Goal: Information Seeking & Learning: Learn about a topic

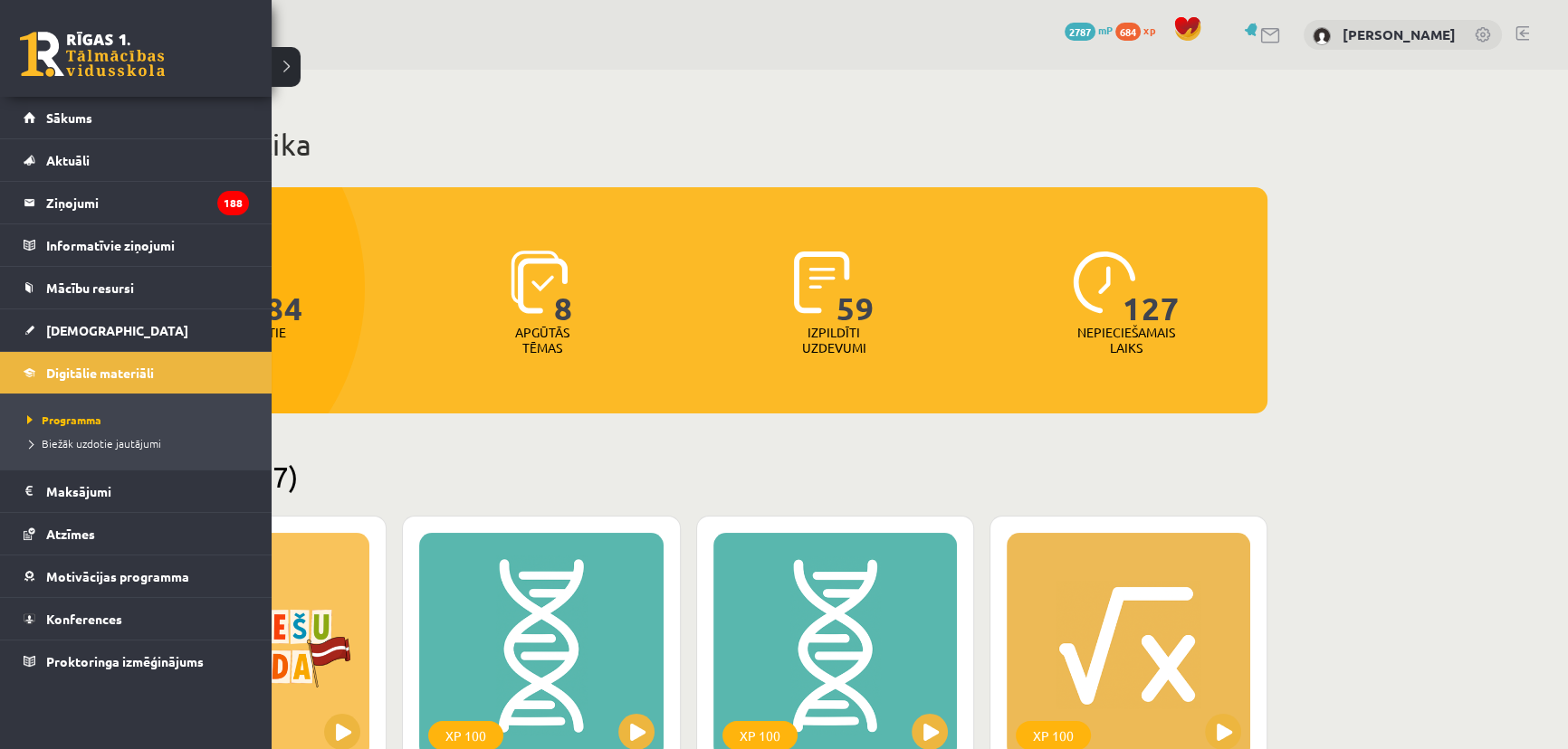
click at [55, 57] on link at bounding box center [92, 54] width 144 height 45
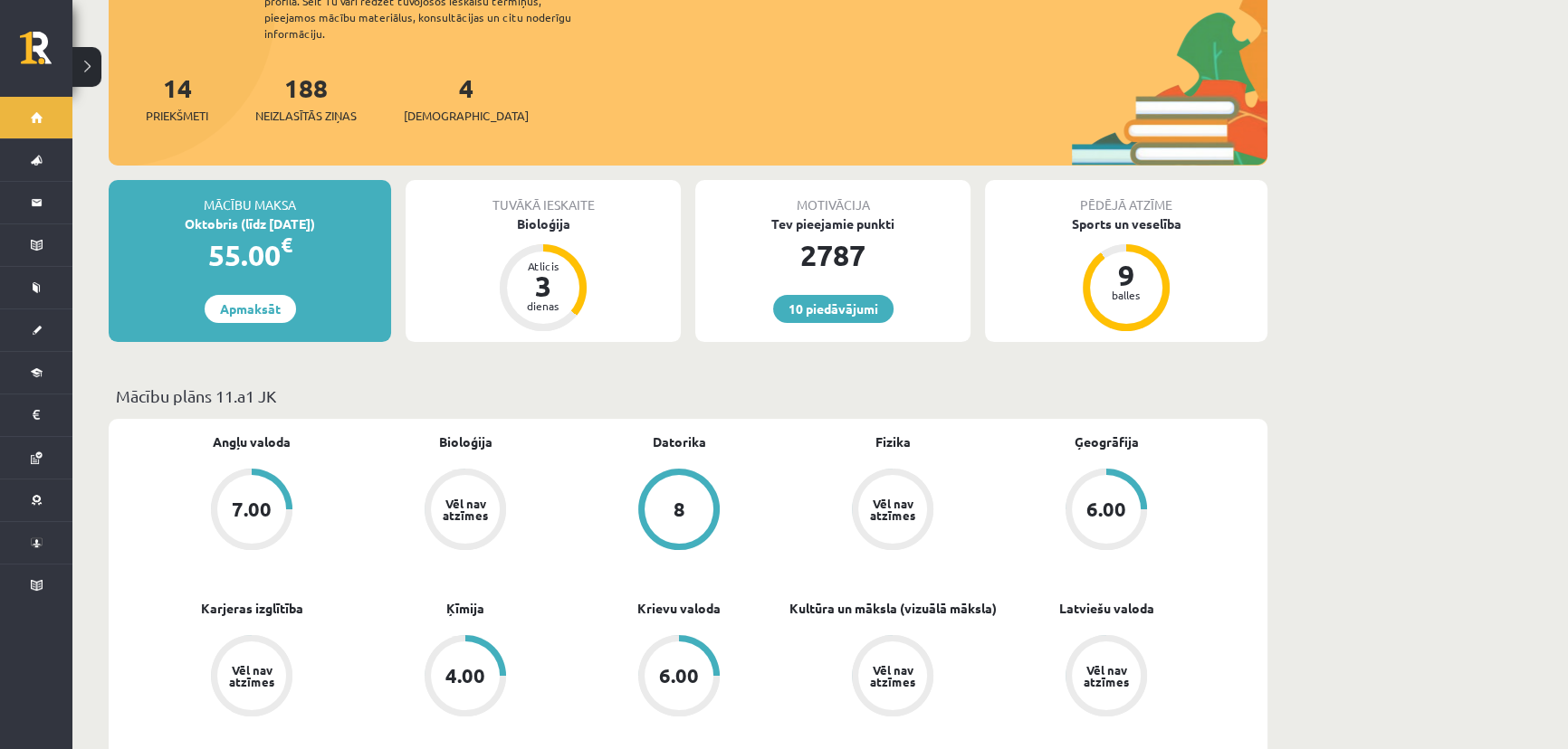
scroll to position [411, 0]
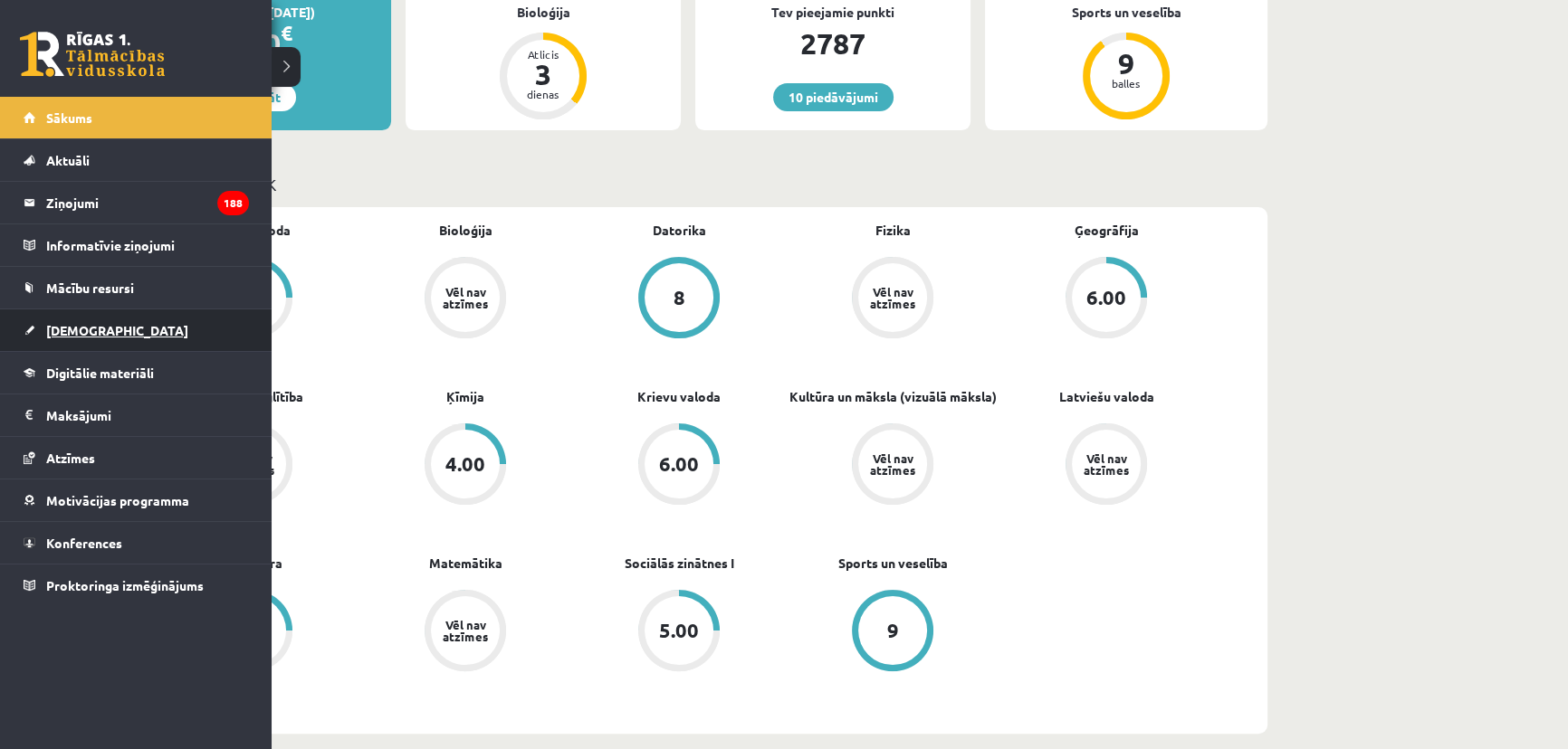
click at [65, 330] on span "[DEMOGRAPHIC_DATA]" at bounding box center [117, 330] width 143 height 16
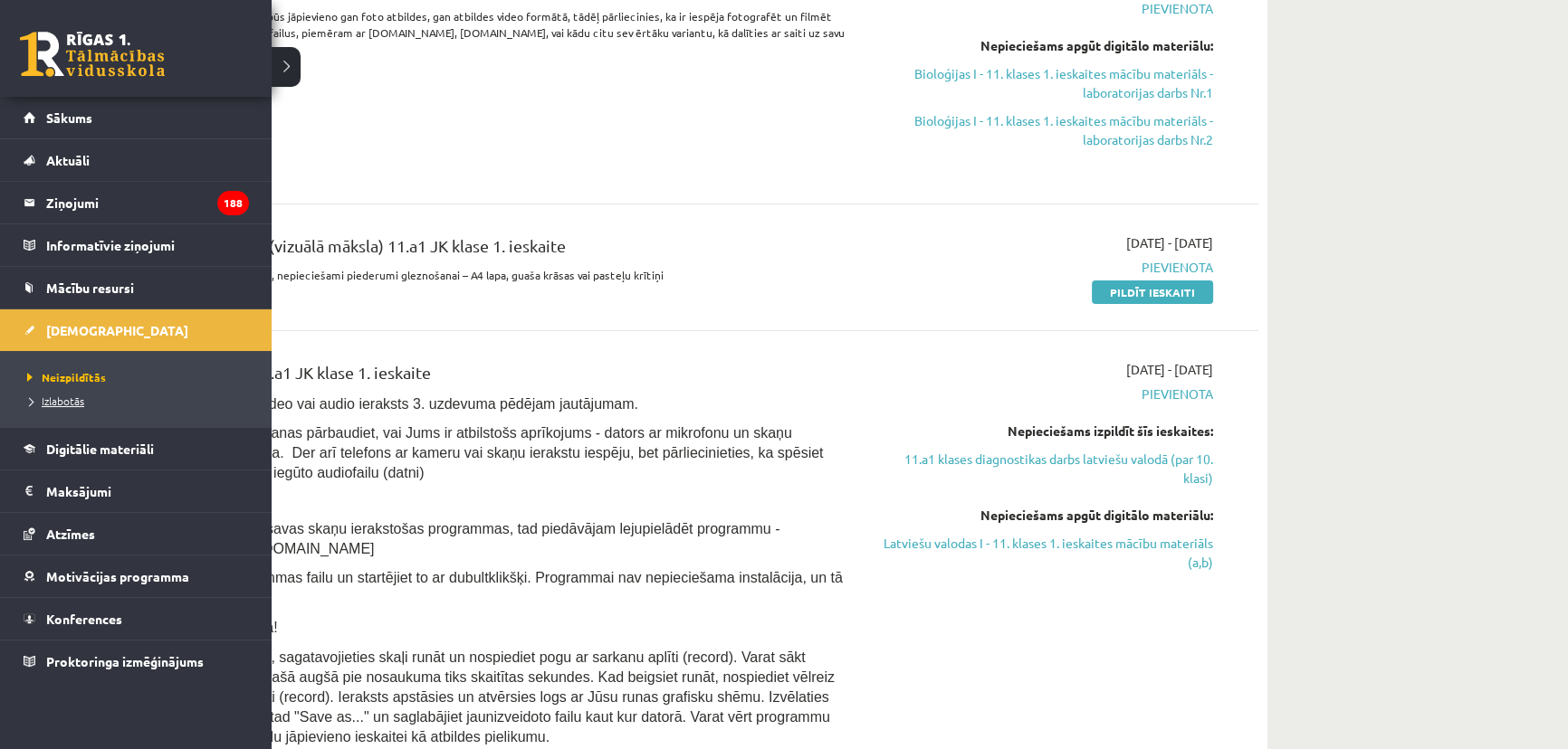
click at [58, 400] on span "Izlabotās" at bounding box center [54, 401] width 61 height 14
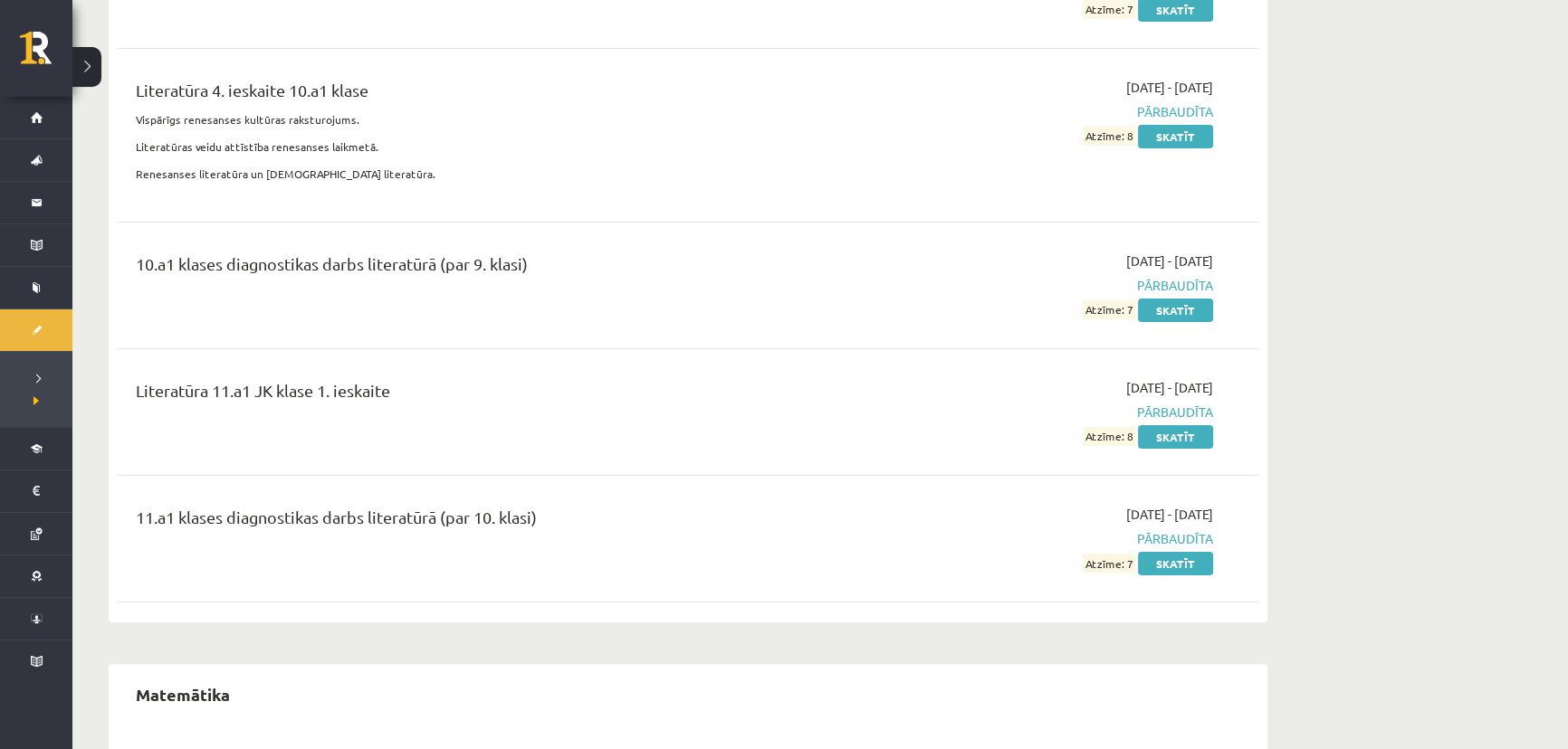
scroll to position [9050, 0]
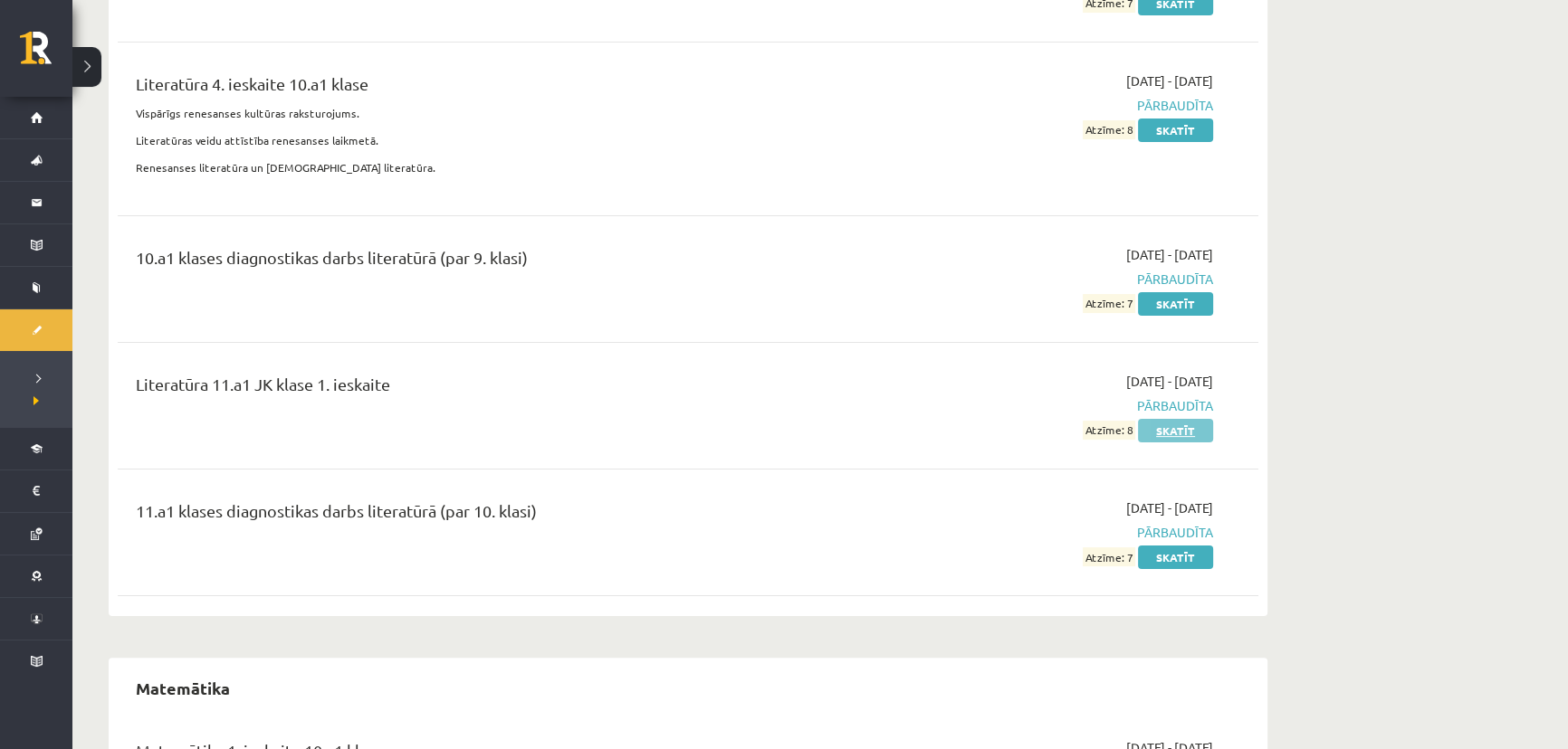
click at [1193, 419] on link "Skatīt" at bounding box center [1175, 430] width 76 height 24
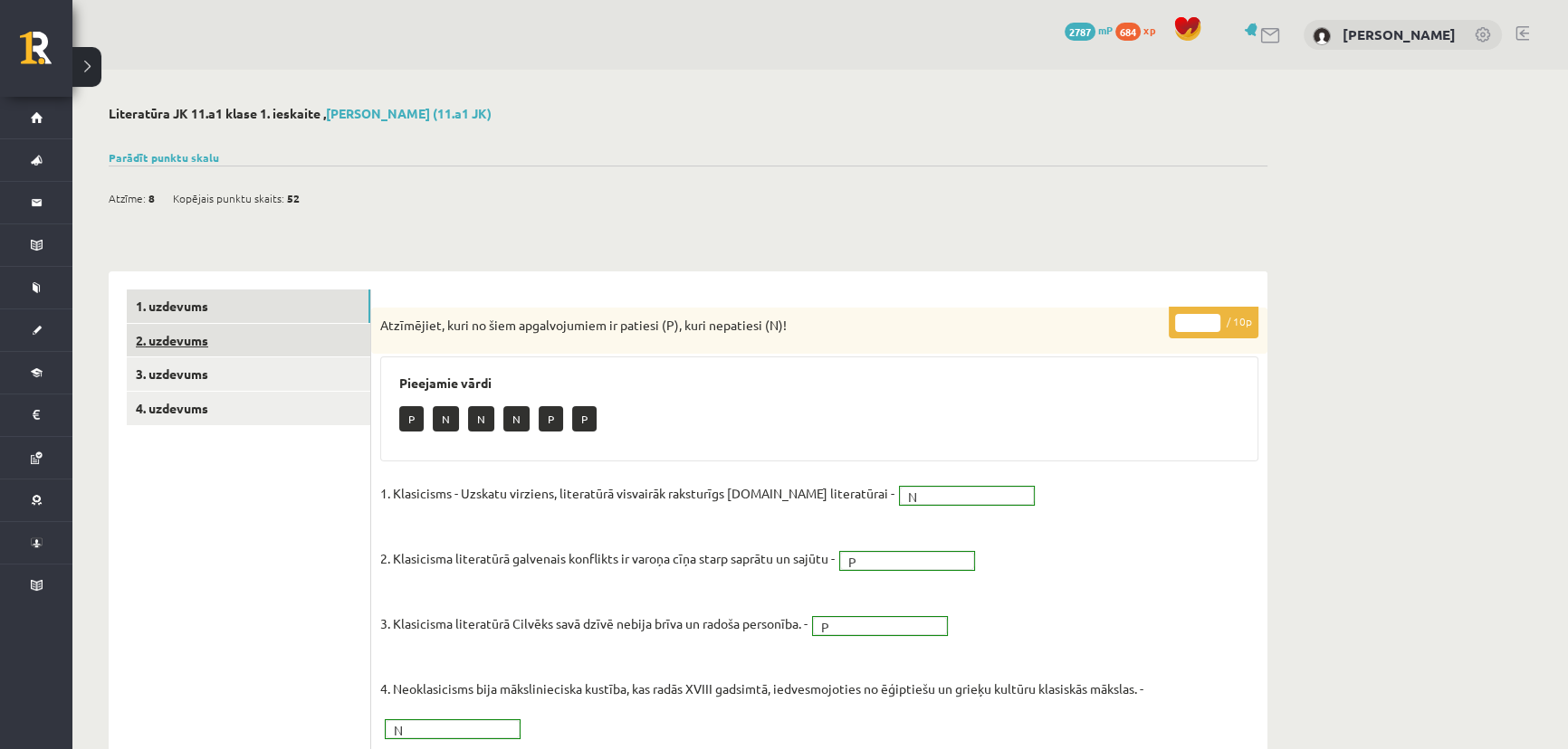
click at [144, 344] on link "2. uzdevums" at bounding box center [248, 341] width 243 height 33
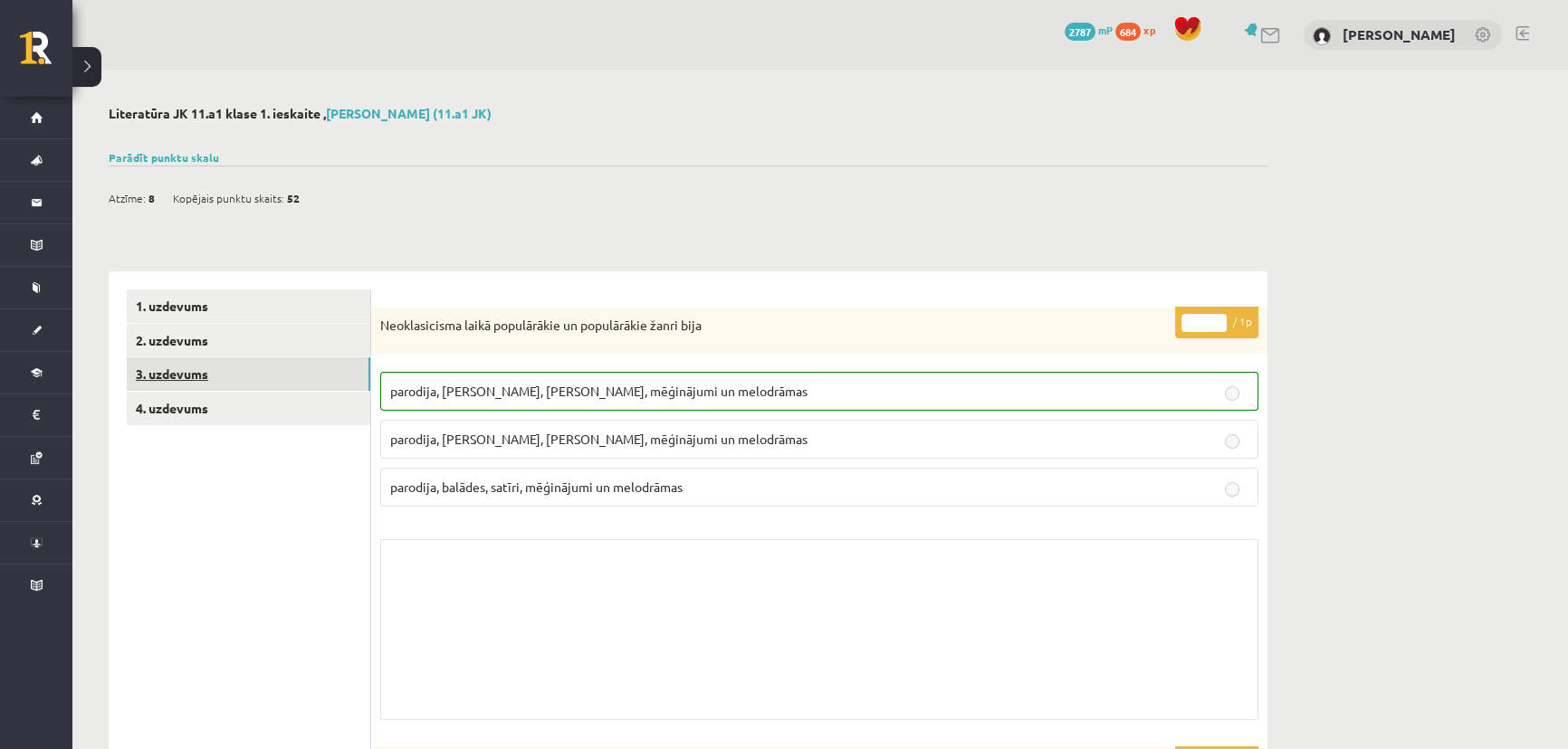
click at [164, 378] on link "3. uzdevums" at bounding box center [248, 374] width 243 height 33
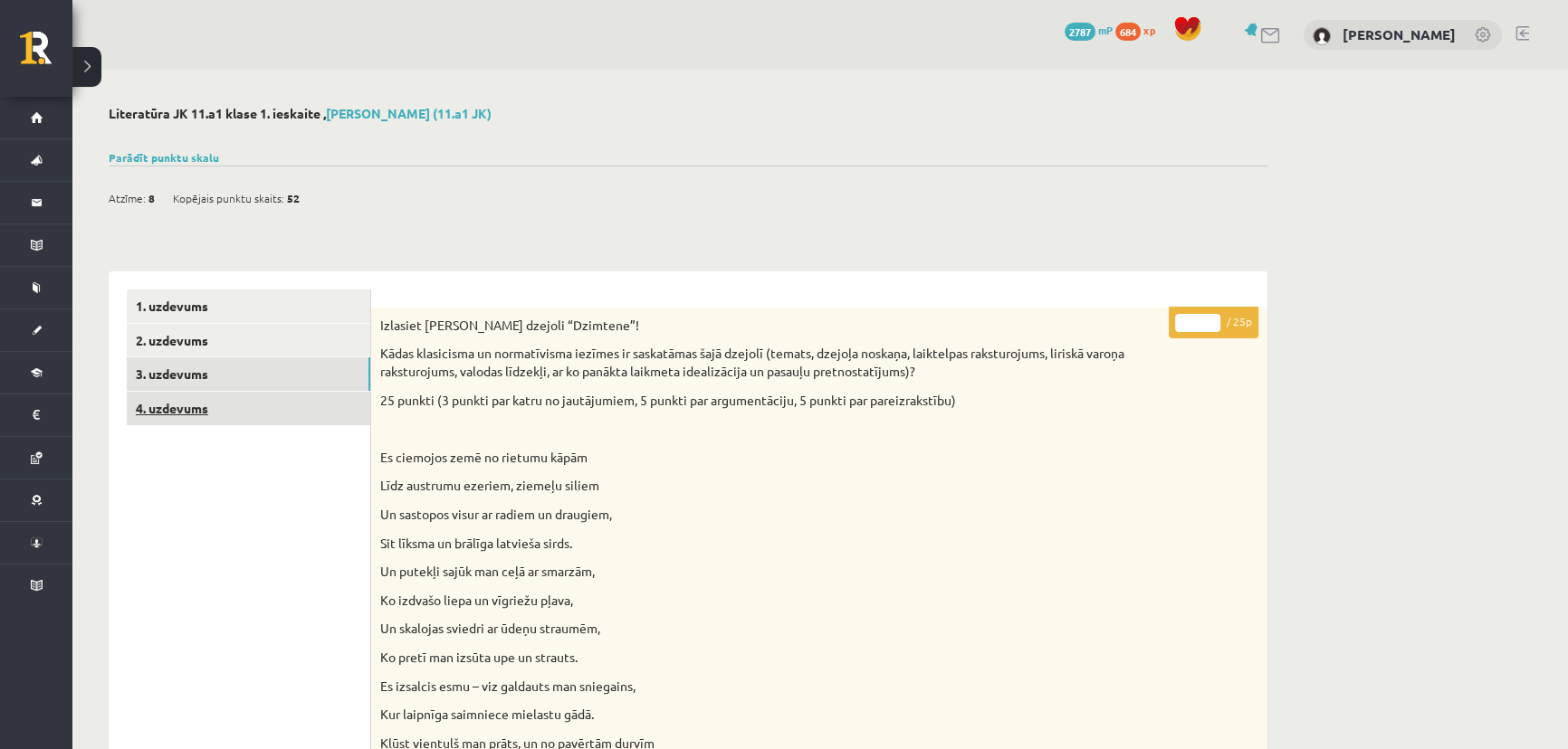
click at [204, 407] on link "4. uzdevums" at bounding box center [248, 408] width 243 height 33
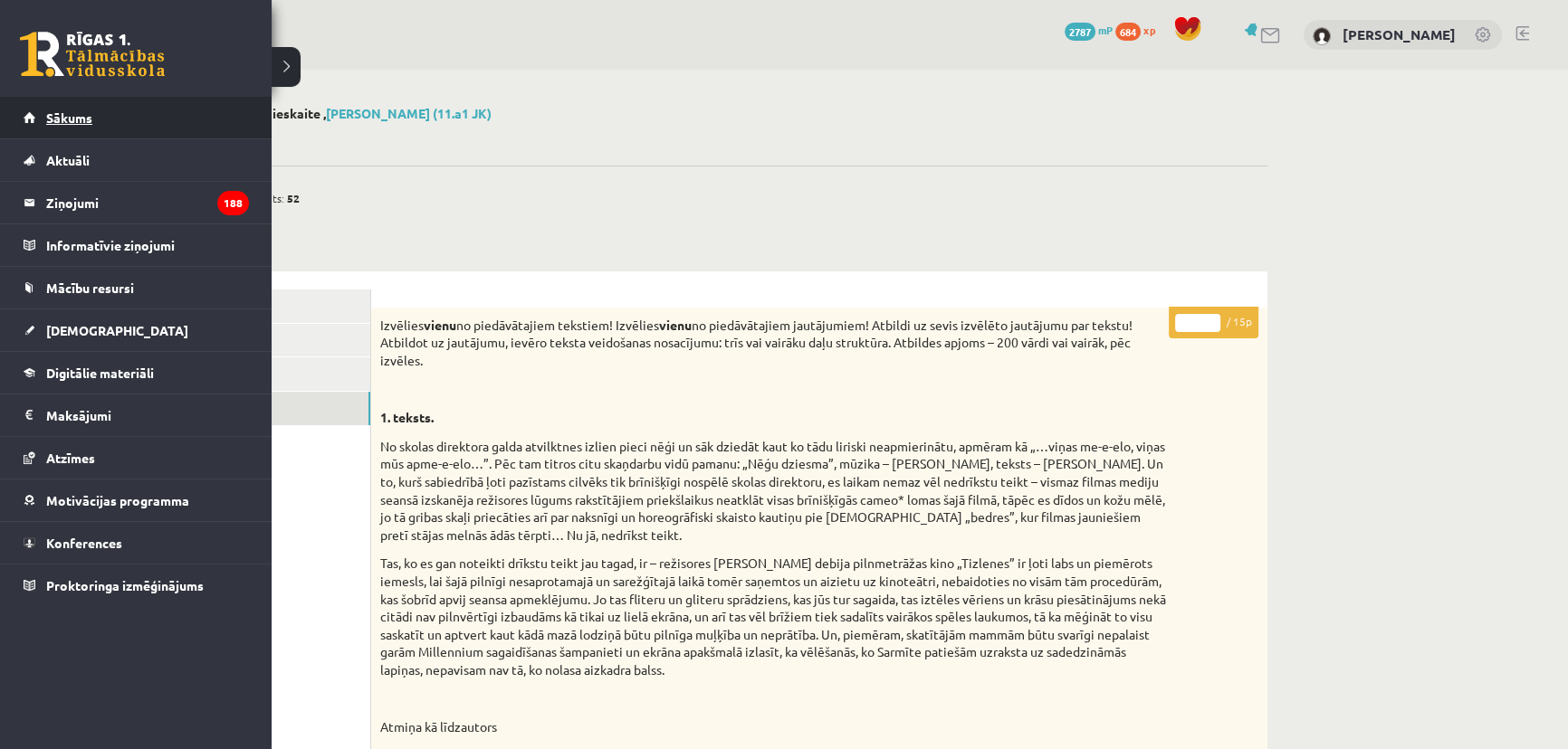
click at [81, 120] on span "Sākums" at bounding box center [69, 117] width 46 height 16
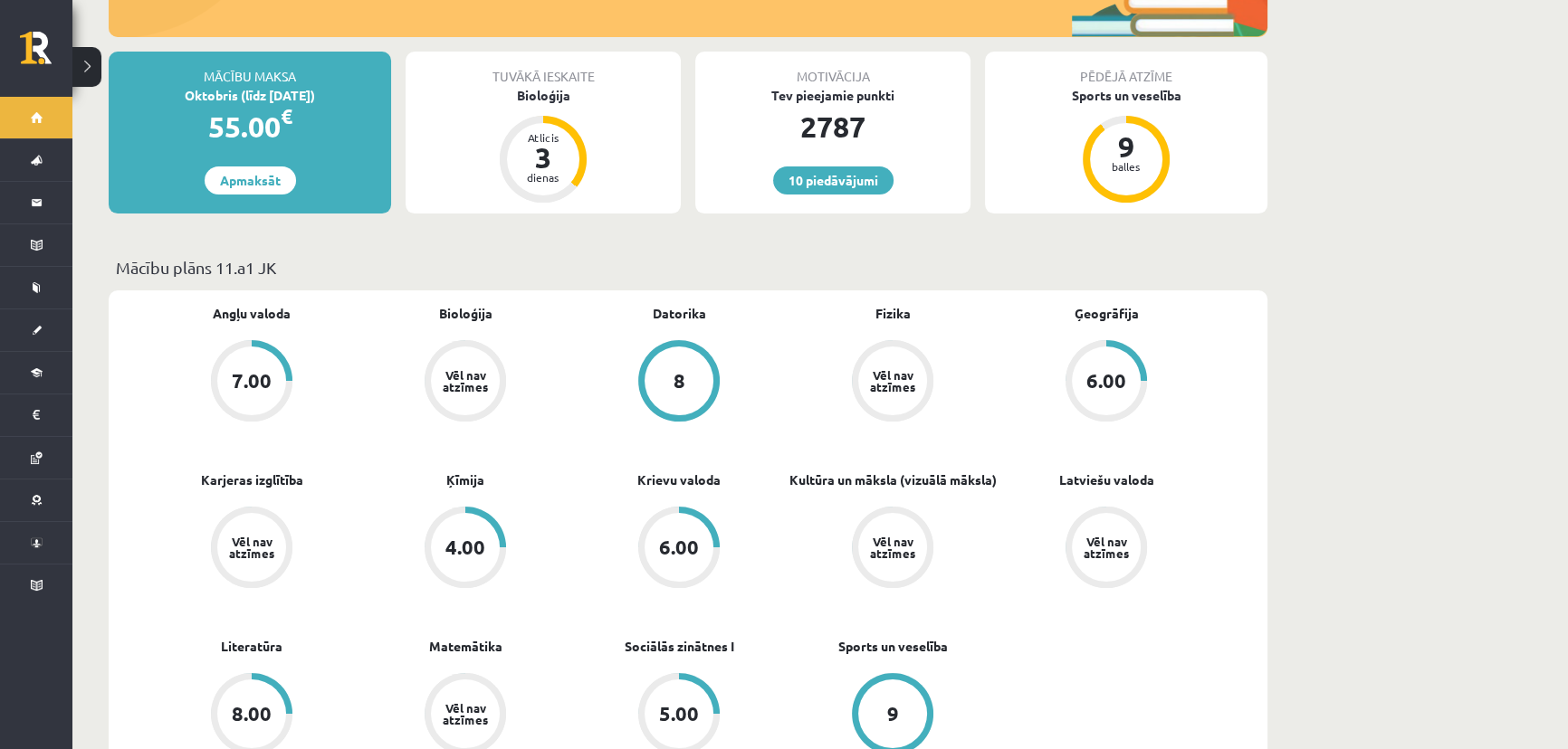
scroll to position [328, 0]
drag, startPoint x: 846, startPoint y: 560, endPoint x: 1483, endPoint y: 397, distance: 657.5
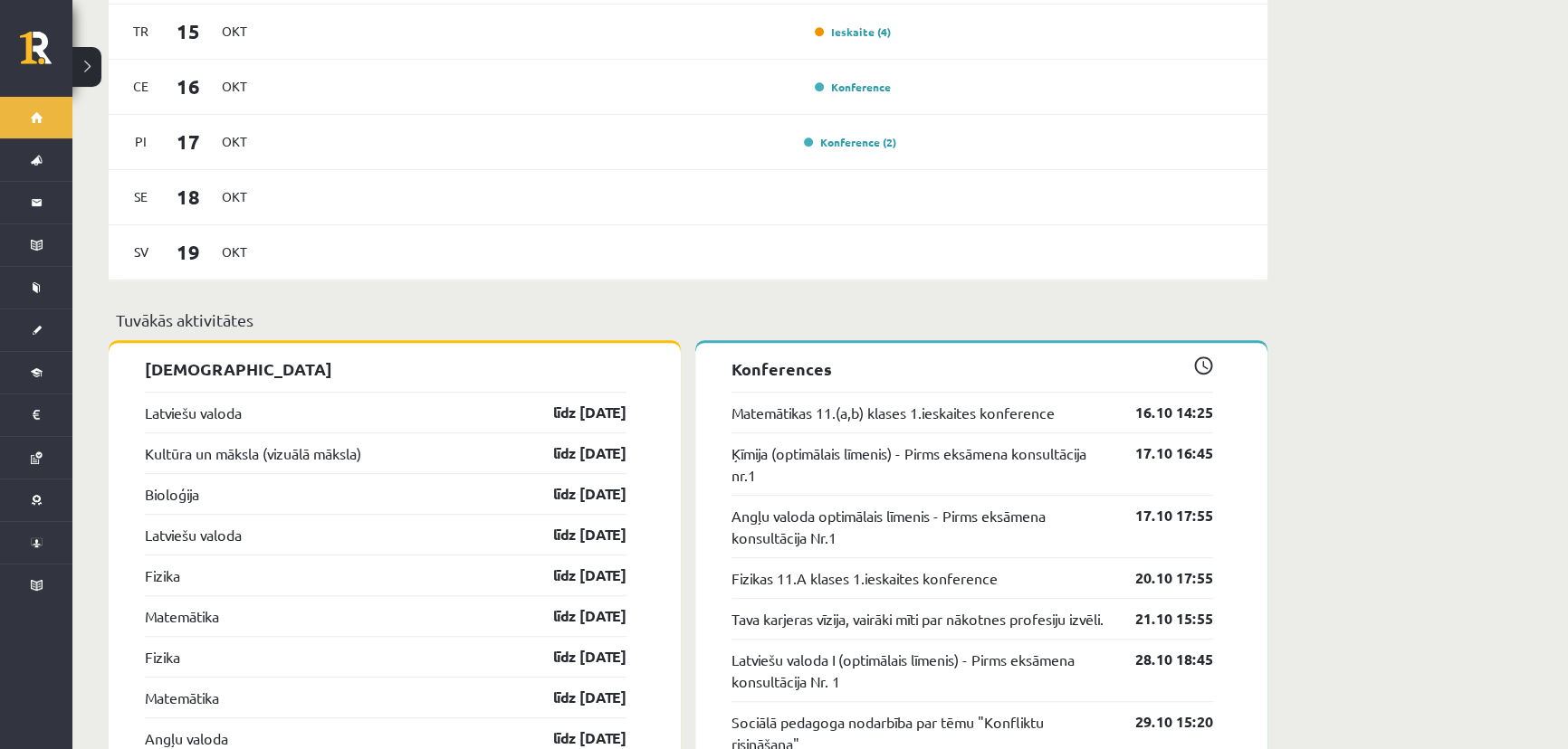
scroll to position [1563, 0]
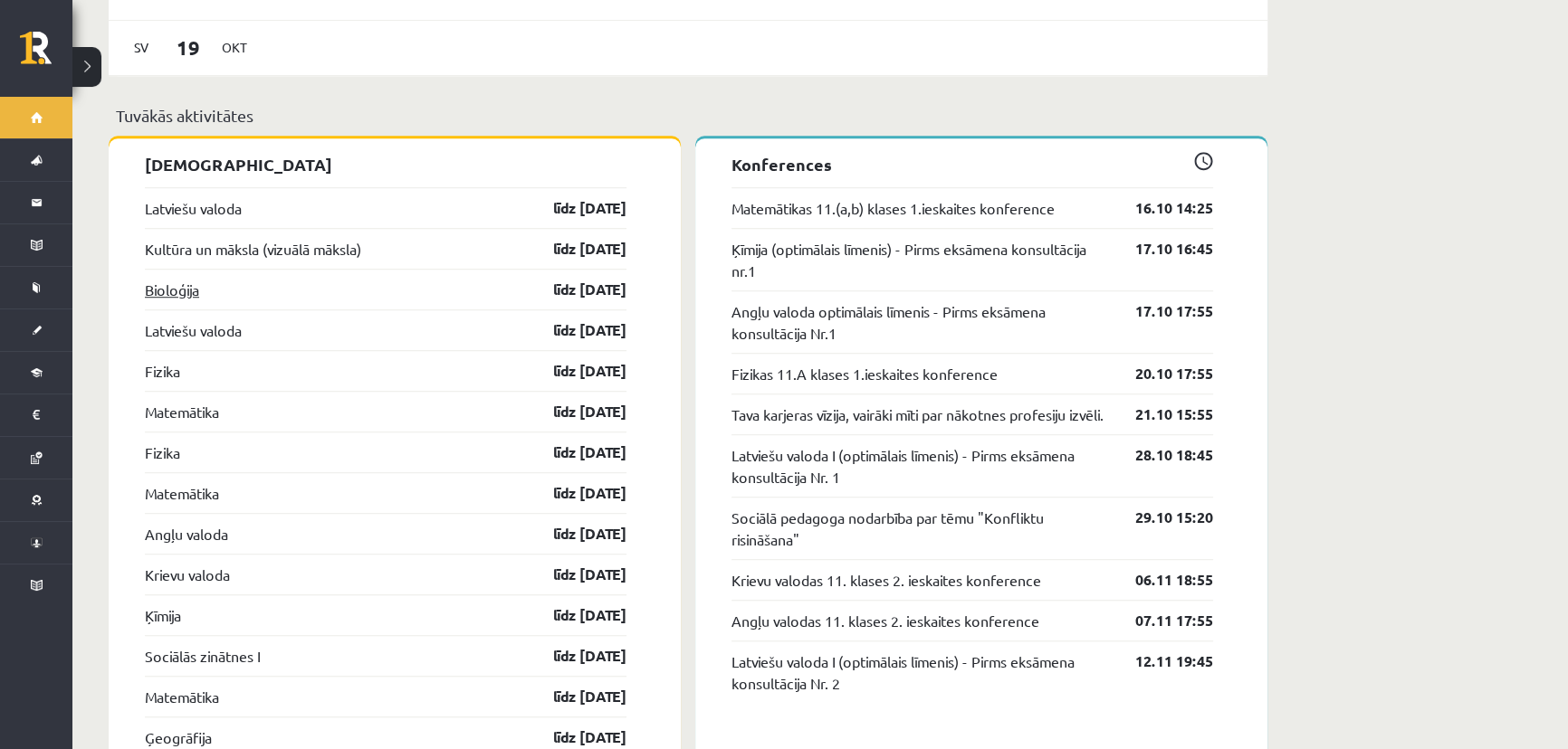
click at [180, 278] on link "Bioloģija" at bounding box center [171, 289] width 55 height 22
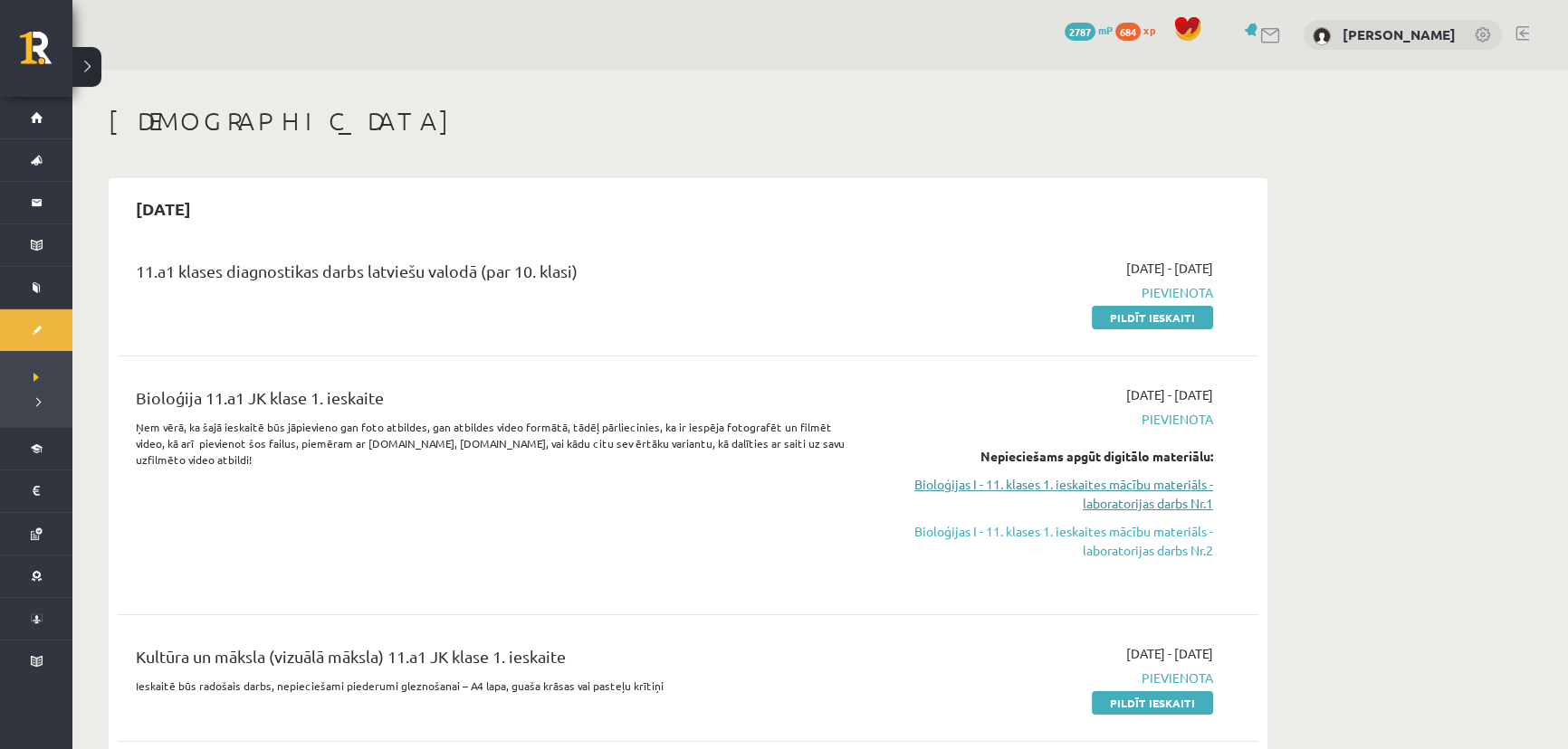
click at [1112, 507] on link "Bioloģijas I - 11. klases 1. ieskaites mācību materiāls - laboratorijas darbs N…" at bounding box center [1042, 495] width 342 height 38
click at [1095, 490] on link "Bioloģijas I - 11. klases 1. ieskaites mācību materiāls - laboratorijas darbs N…" at bounding box center [1042, 495] width 342 height 38
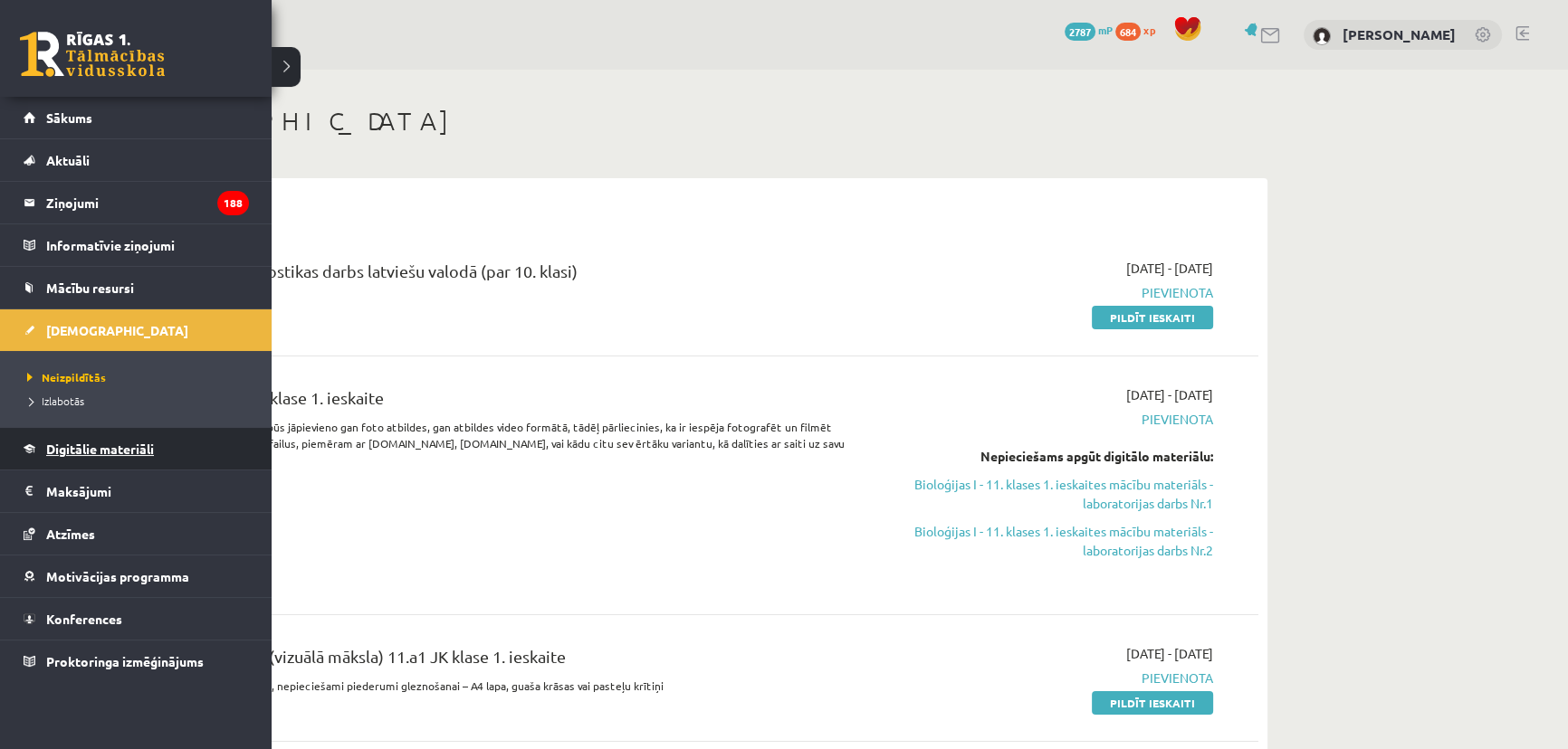
click at [113, 449] on span "Digitālie materiāli" at bounding box center [99, 449] width 108 height 16
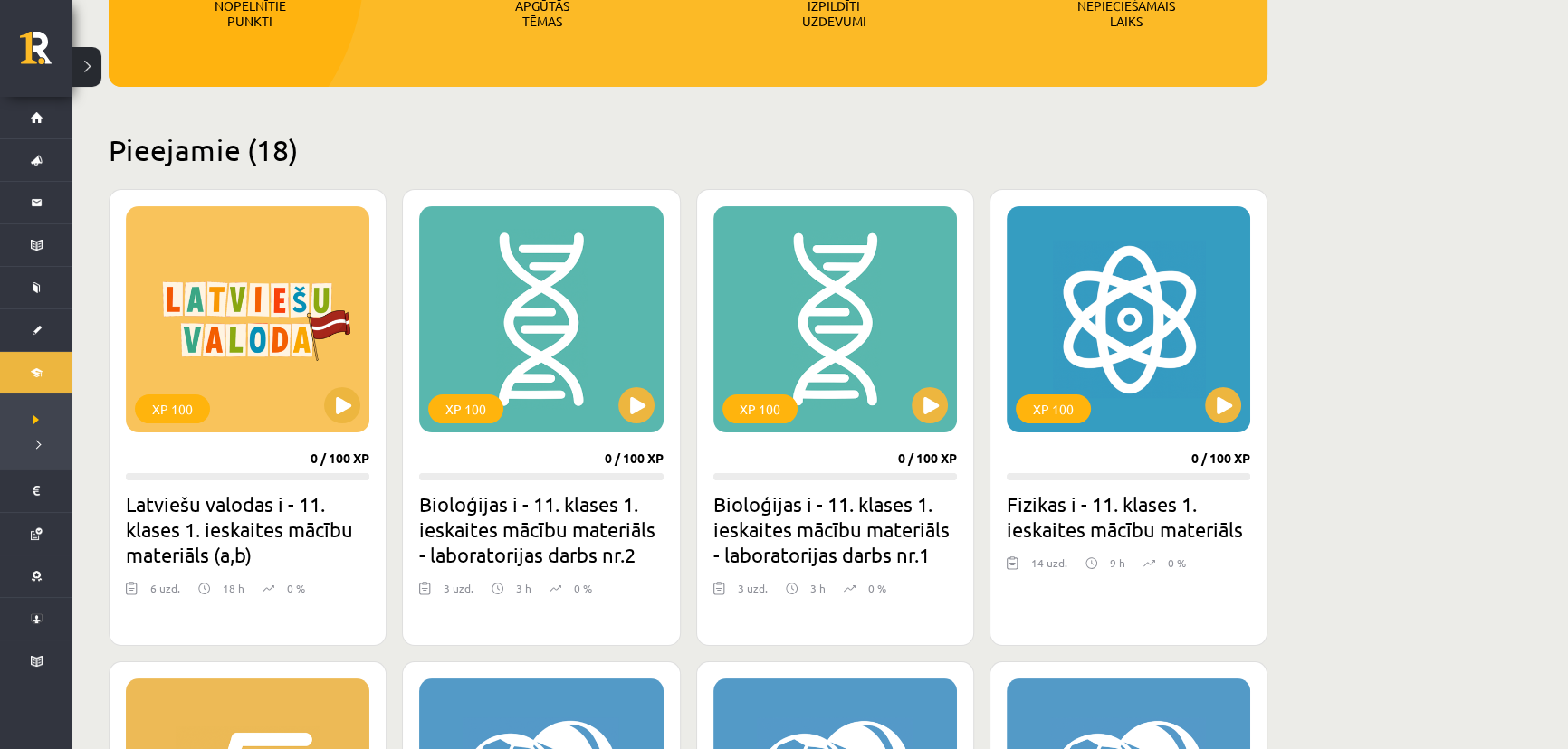
scroll to position [328, 0]
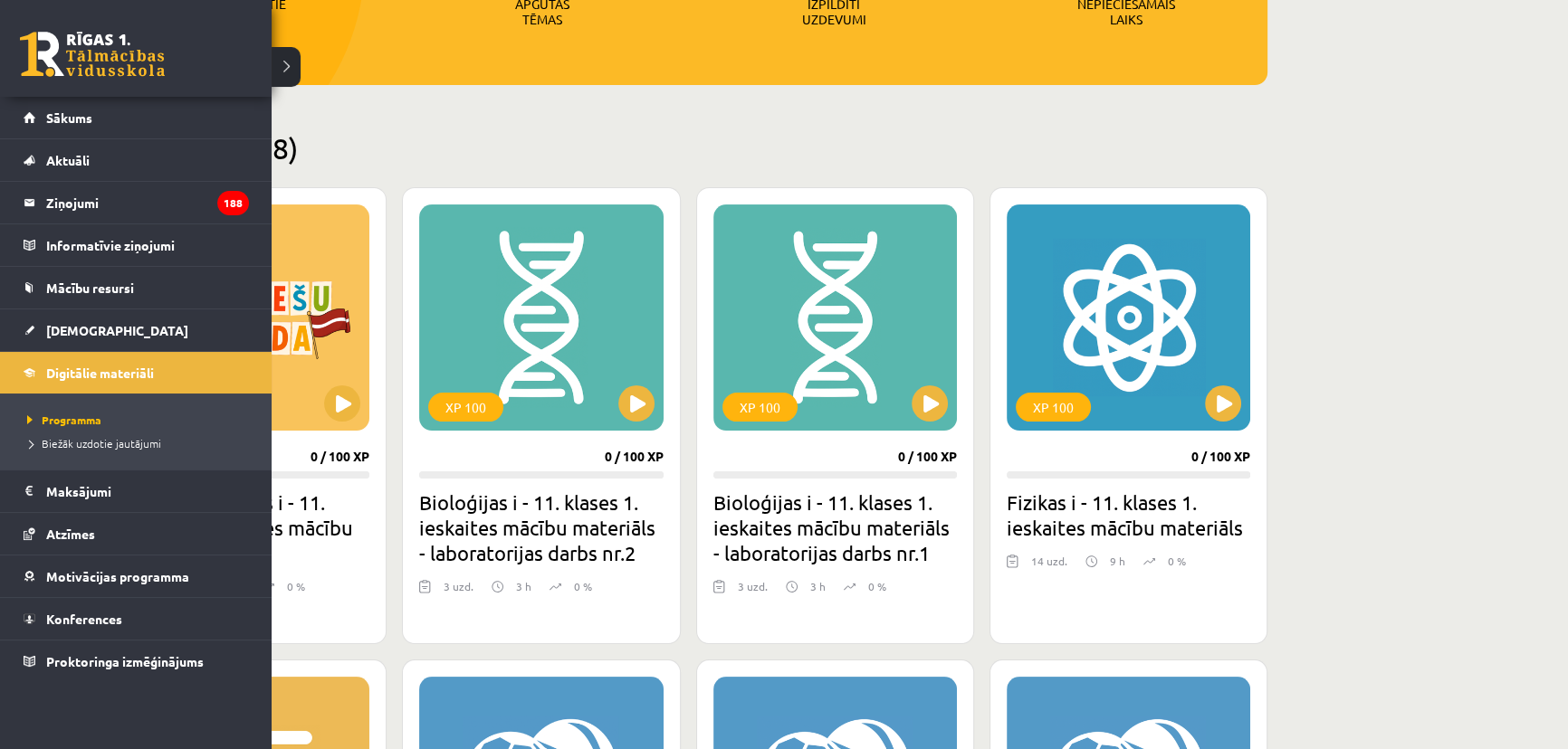
click at [54, 72] on link at bounding box center [92, 54] width 144 height 45
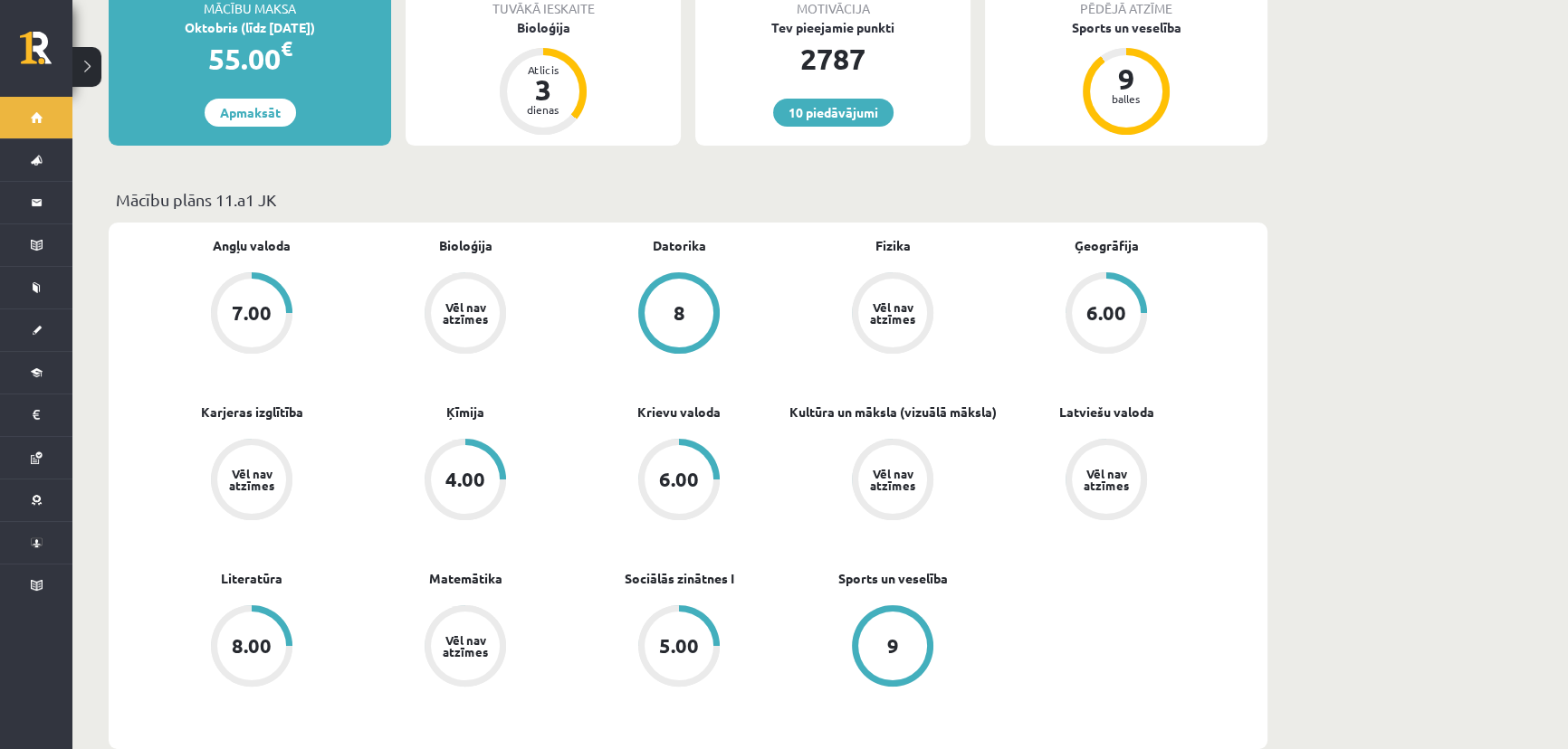
scroll to position [411, 0]
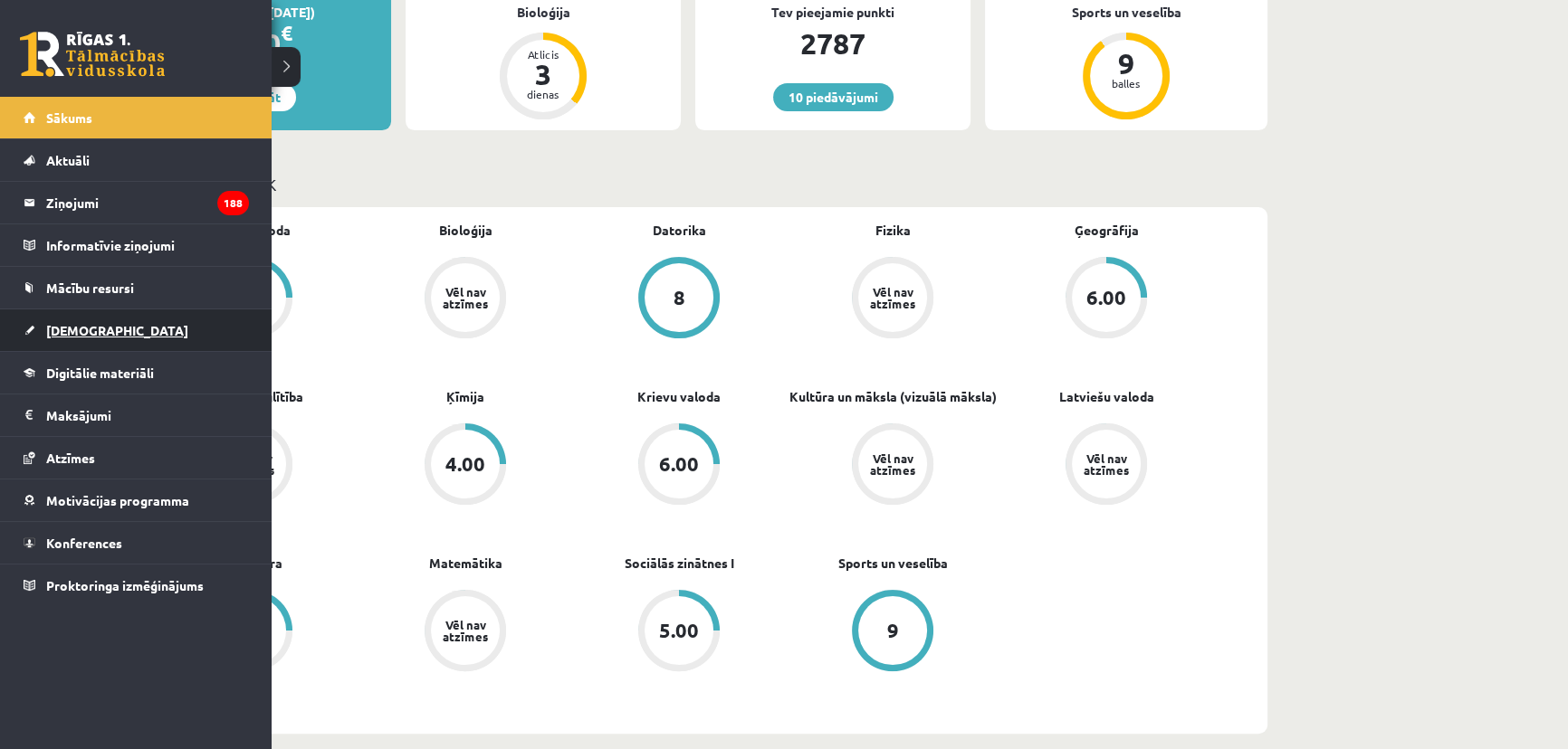
click at [81, 336] on link "[DEMOGRAPHIC_DATA]" at bounding box center [137, 331] width 226 height 42
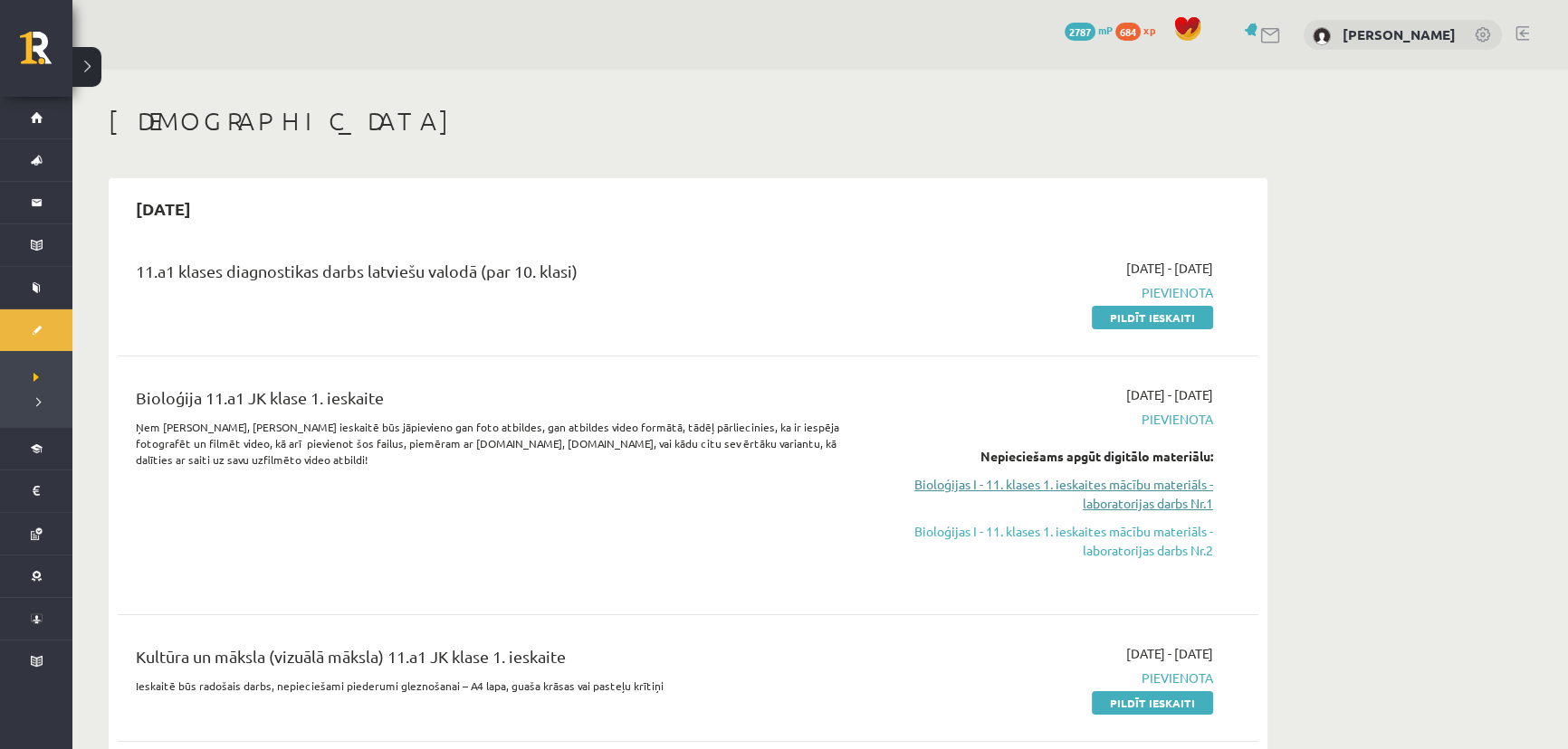
click at [1059, 488] on link "Bioloģijas I - 11. klases 1. ieskaites mācību materiāls - laboratorijas darbs N…" at bounding box center [1042, 495] width 342 height 38
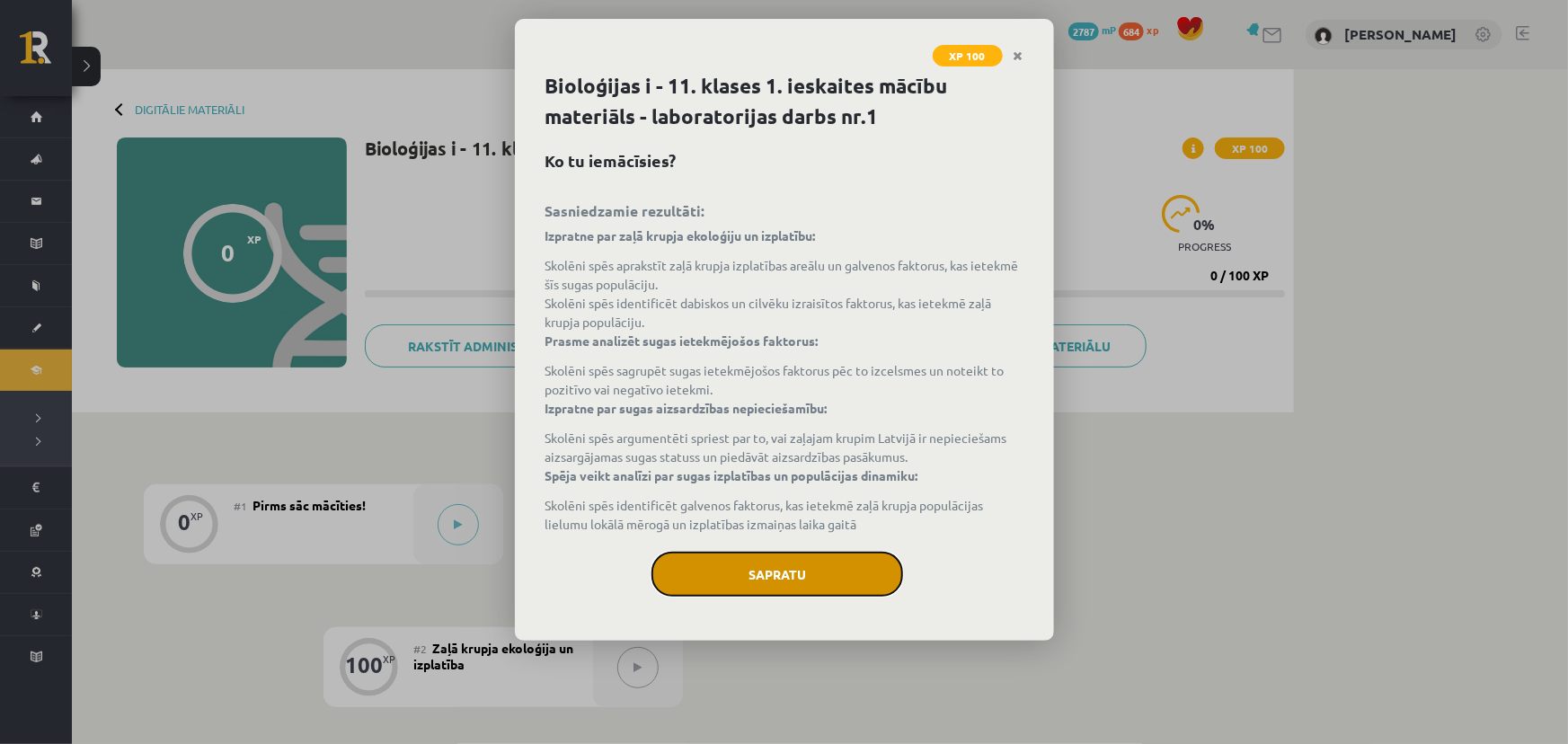
click at [825, 572] on button "Sapratu" at bounding box center [777, 574] width 252 height 45
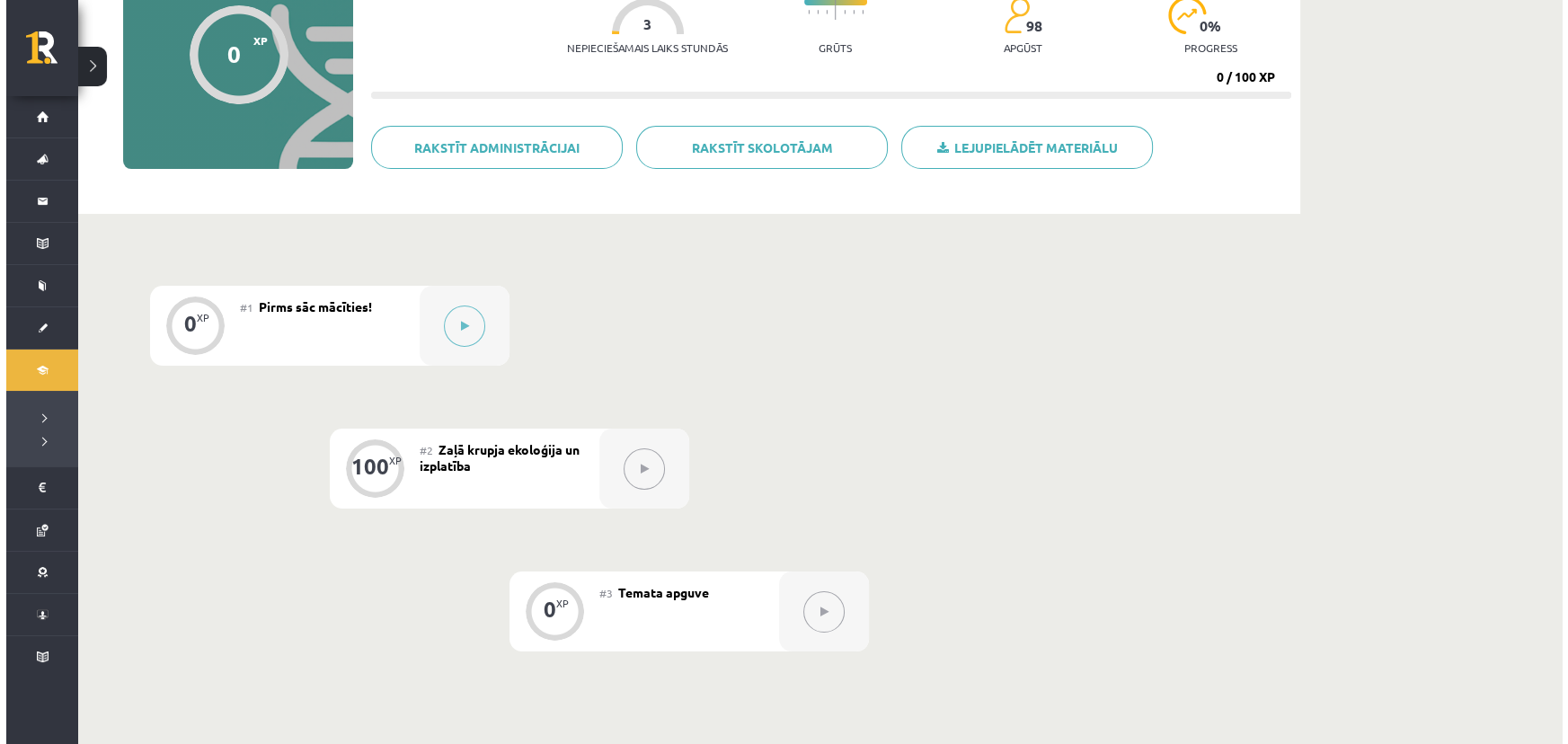
scroll to position [162, 0]
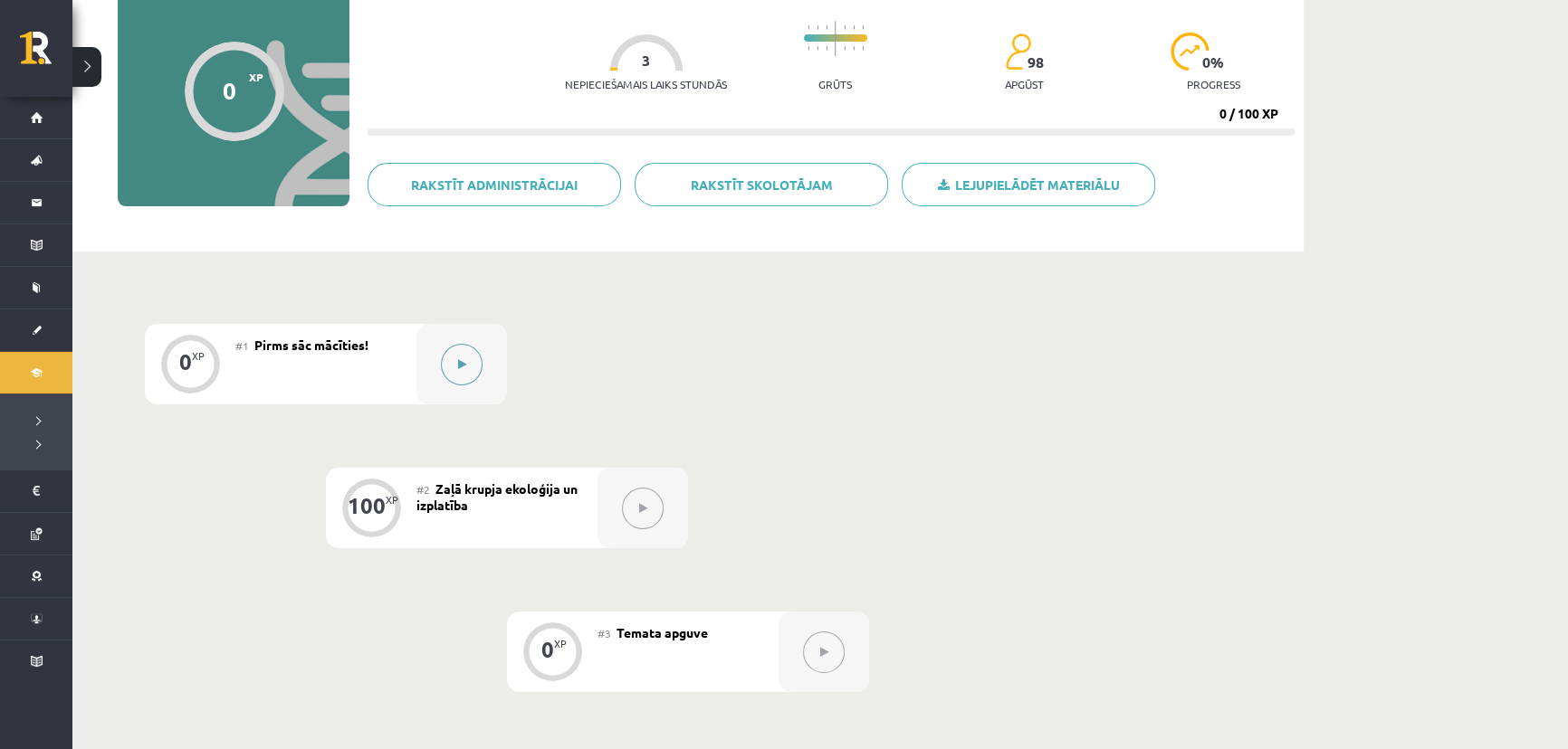
click at [477, 356] on button at bounding box center [462, 365] width 42 height 42
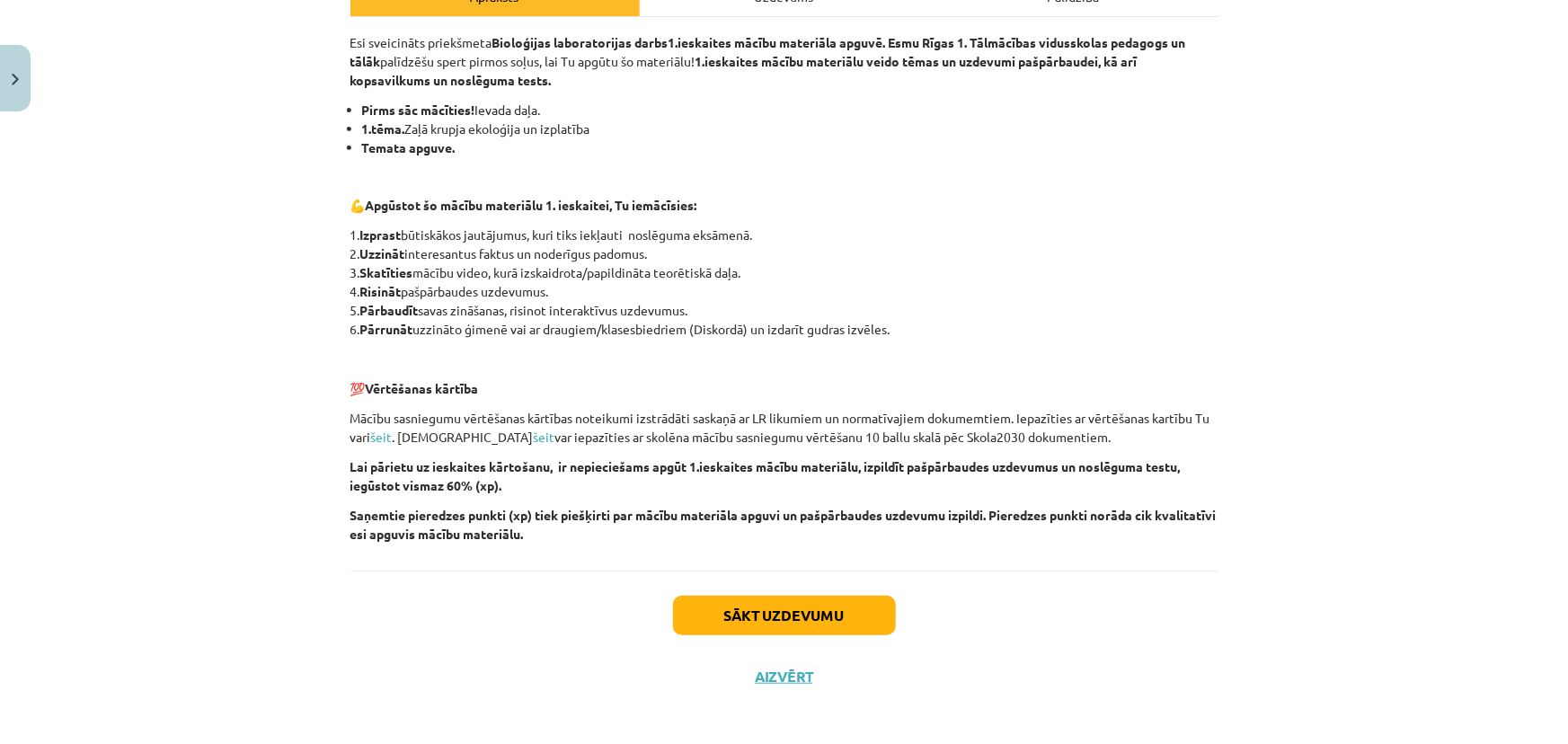
scroll to position [296, 0]
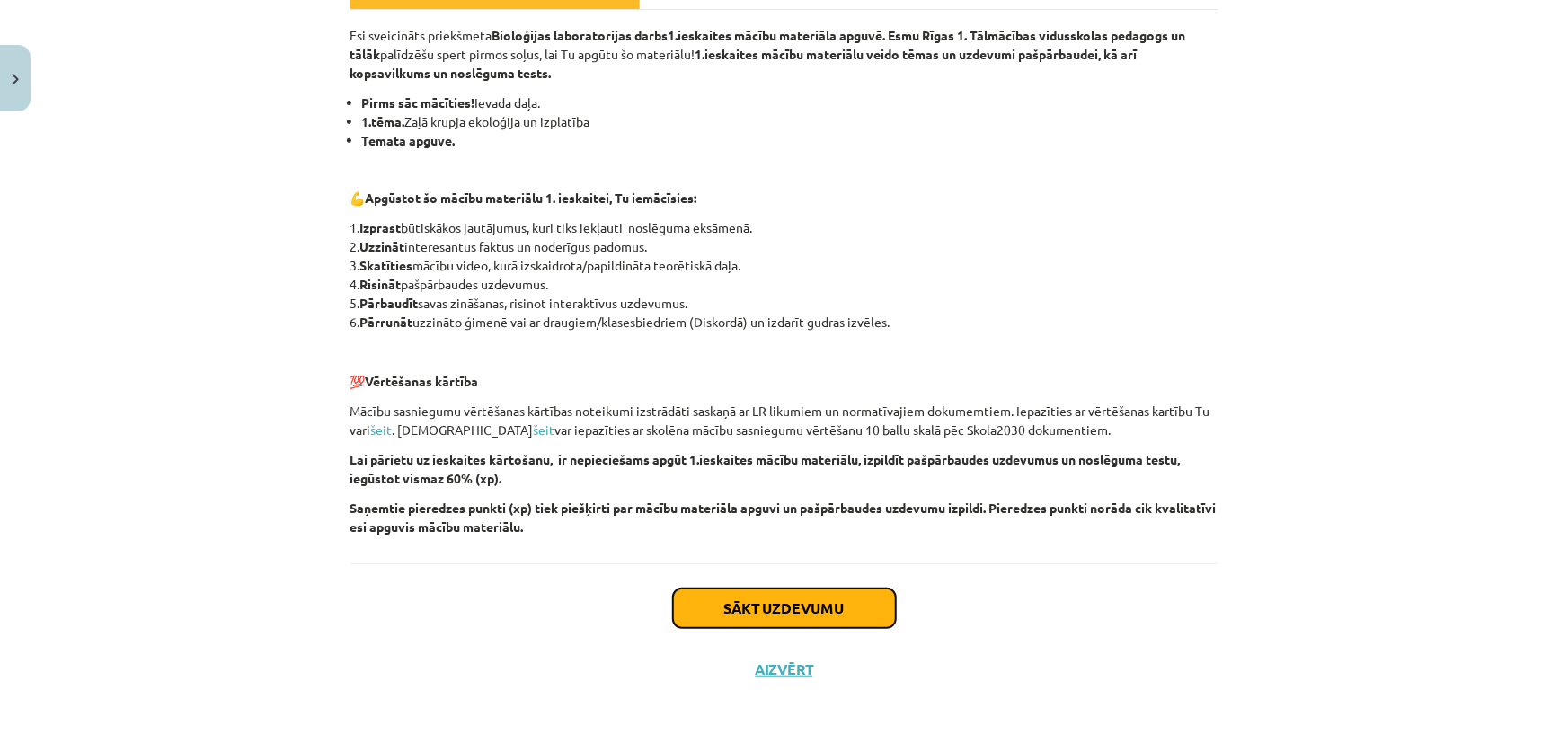
click at [835, 612] on button "Sākt uzdevumu" at bounding box center [784, 609] width 223 height 40
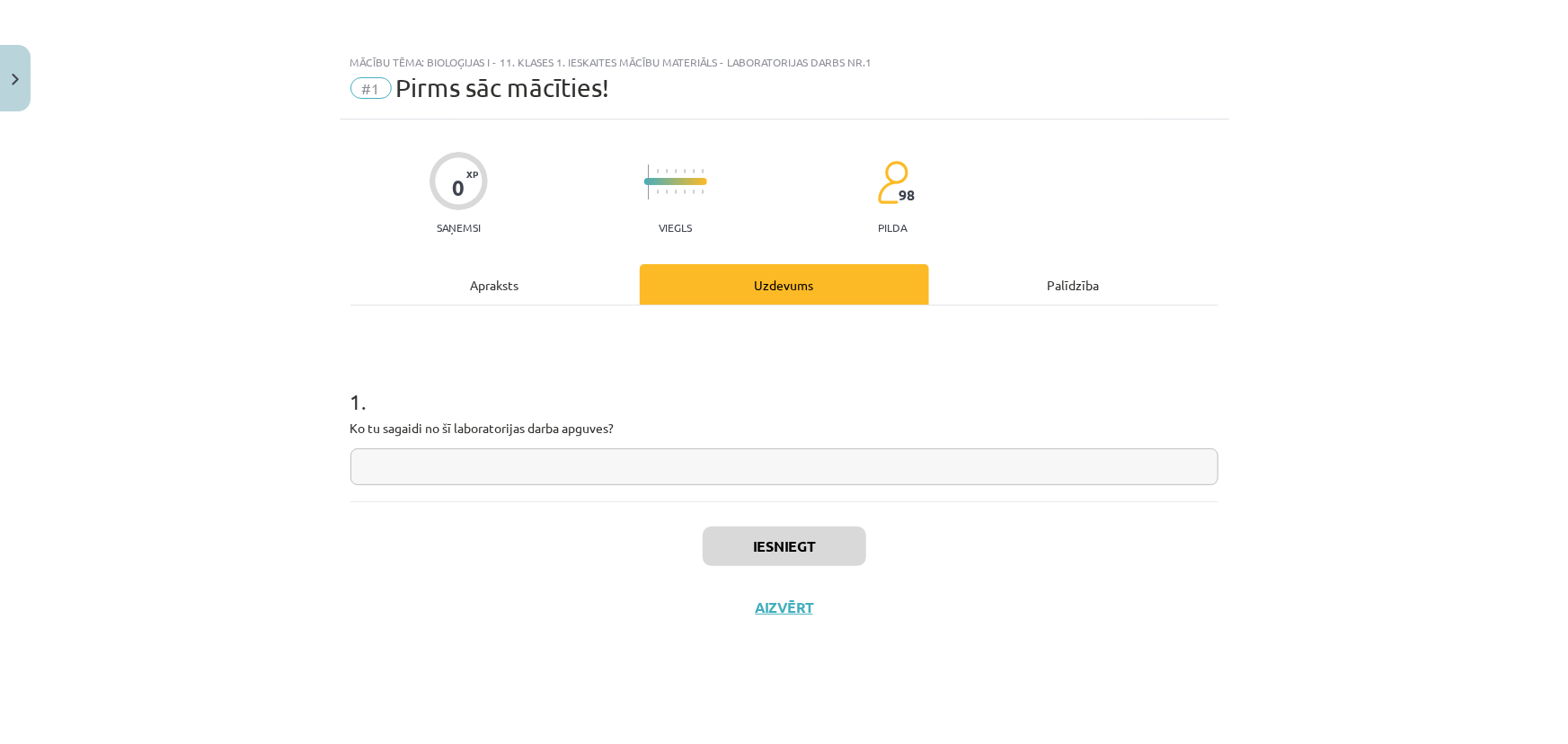
scroll to position [0, 0]
click at [625, 454] on input "text" at bounding box center [784, 467] width 868 height 37
type input "*********"
click at [746, 549] on button "Iesniegt" at bounding box center [784, 546] width 163 height 40
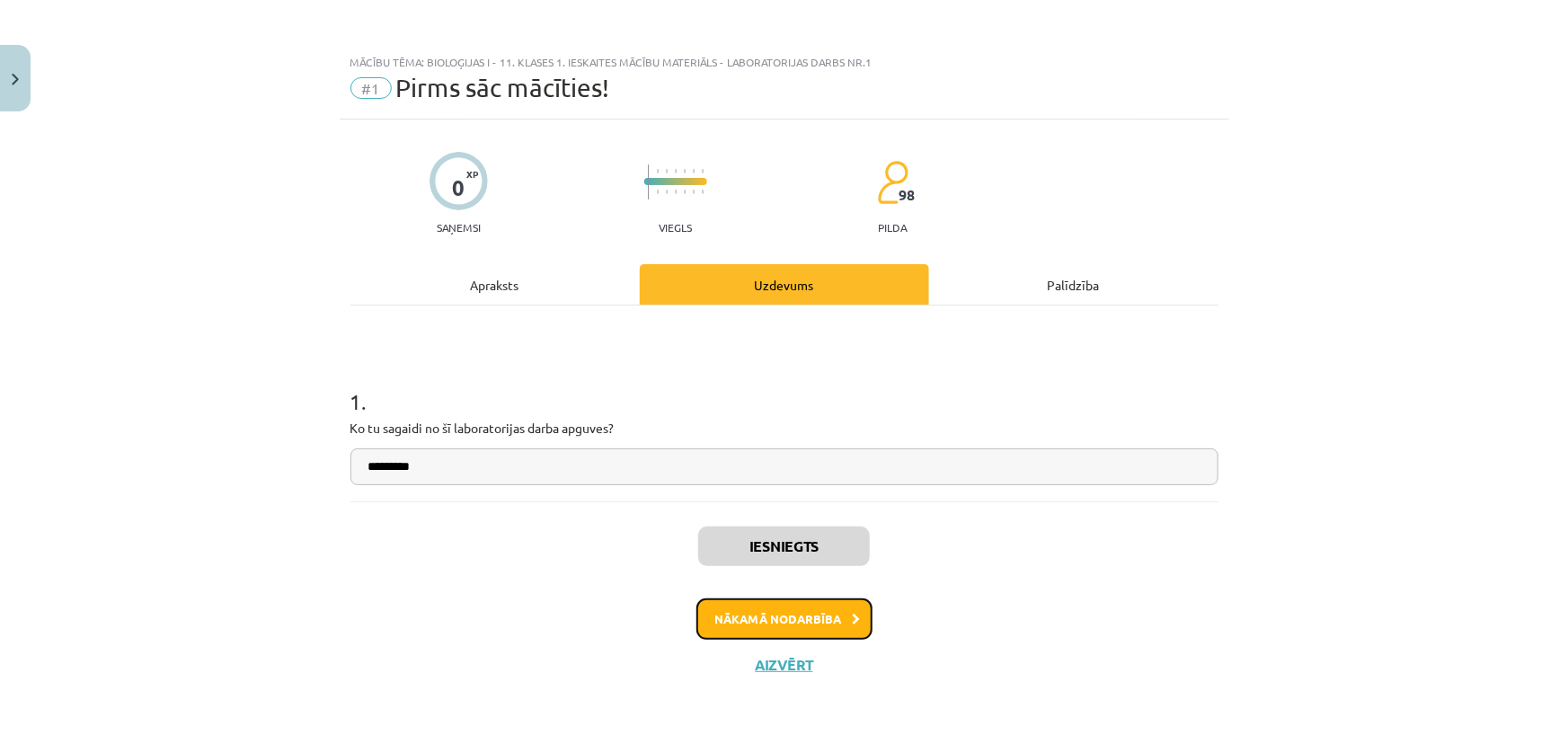
click at [768, 619] on button "Nākamā nodarbība" at bounding box center [784, 620] width 176 height 42
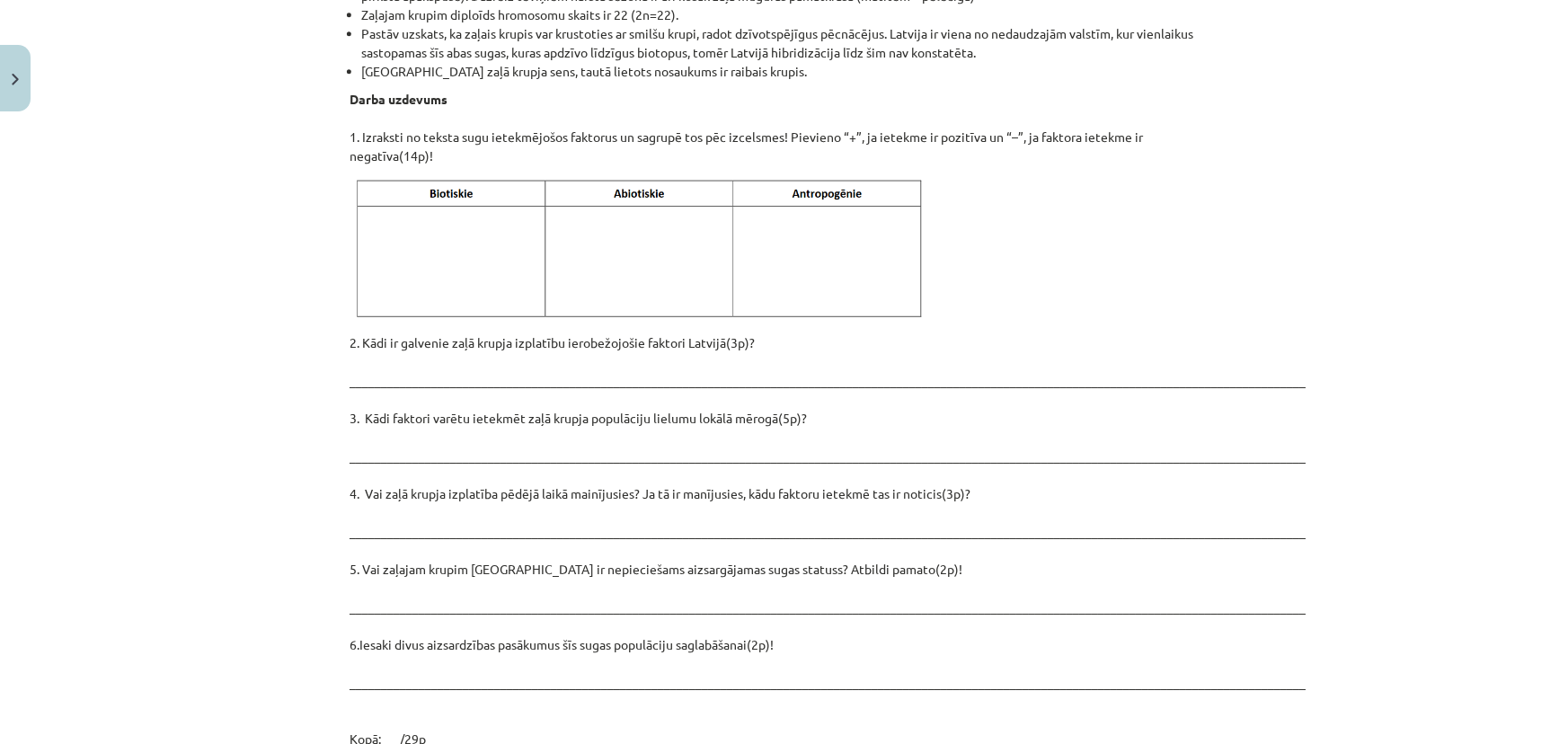
scroll to position [2307, 0]
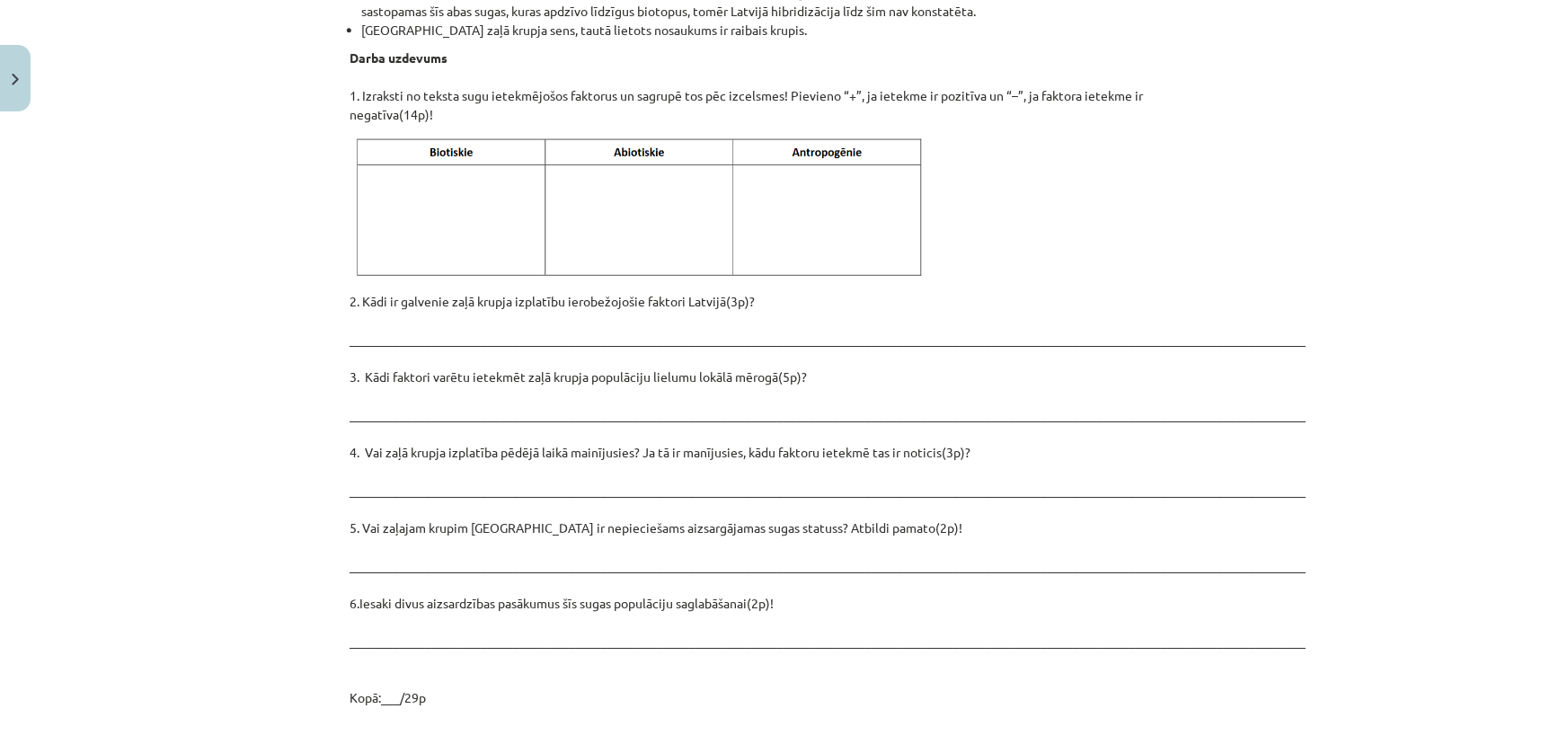
click at [691, 292] on p "2. Kādi ir galvenie zaļā krupja izplatību ierobežojošie faktori Latvijā(3p)? __…" at bounding box center [784, 499] width 868 height 415
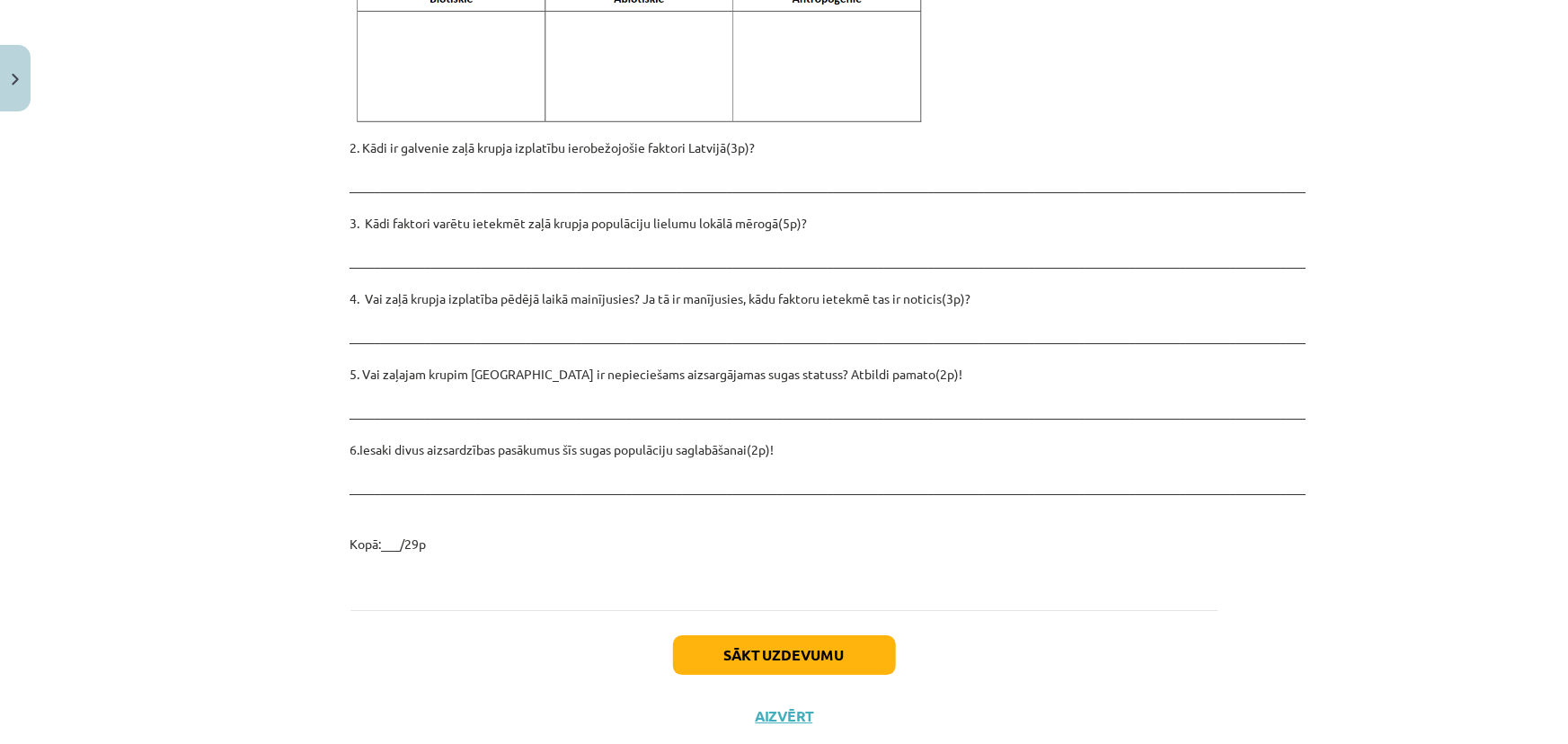
scroll to position [2470, 0]
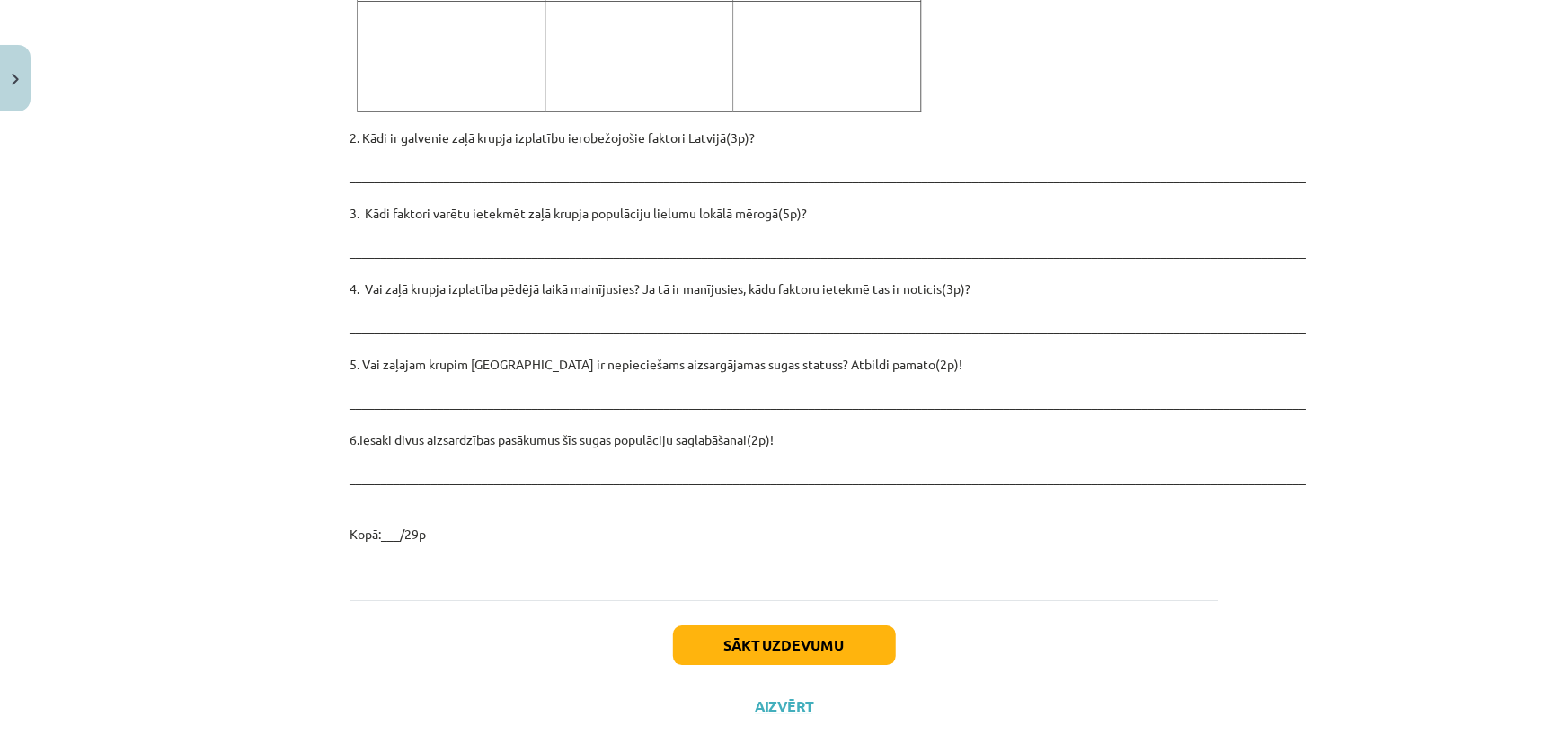
click at [485, 289] on p "2. Kādi ir galvenie zaļā krupja izplatību ierobežojošie faktori Latvijā(3p)? __…" at bounding box center [784, 335] width 868 height 415
drag, startPoint x: 399, startPoint y: 287, endPoint x: 367, endPoint y: 279, distance: 33.0
click at [394, 286] on p "2. Kādi ir galvenie zaļā krupja izplatību ierobežojošie faktori Latvijā(3p)? __…" at bounding box center [784, 335] width 868 height 415
click at [350, 281] on p "2. Kādi ir galvenie zaļā krupja izplatību ierobežojošie faktori Latvijā(3p)? __…" at bounding box center [784, 335] width 868 height 415
click at [350, 282] on p "2. Kādi ir galvenie zaļā krupja izplatību ierobežojošie faktori Latvijā(3p)? __…" at bounding box center [784, 335] width 868 height 415
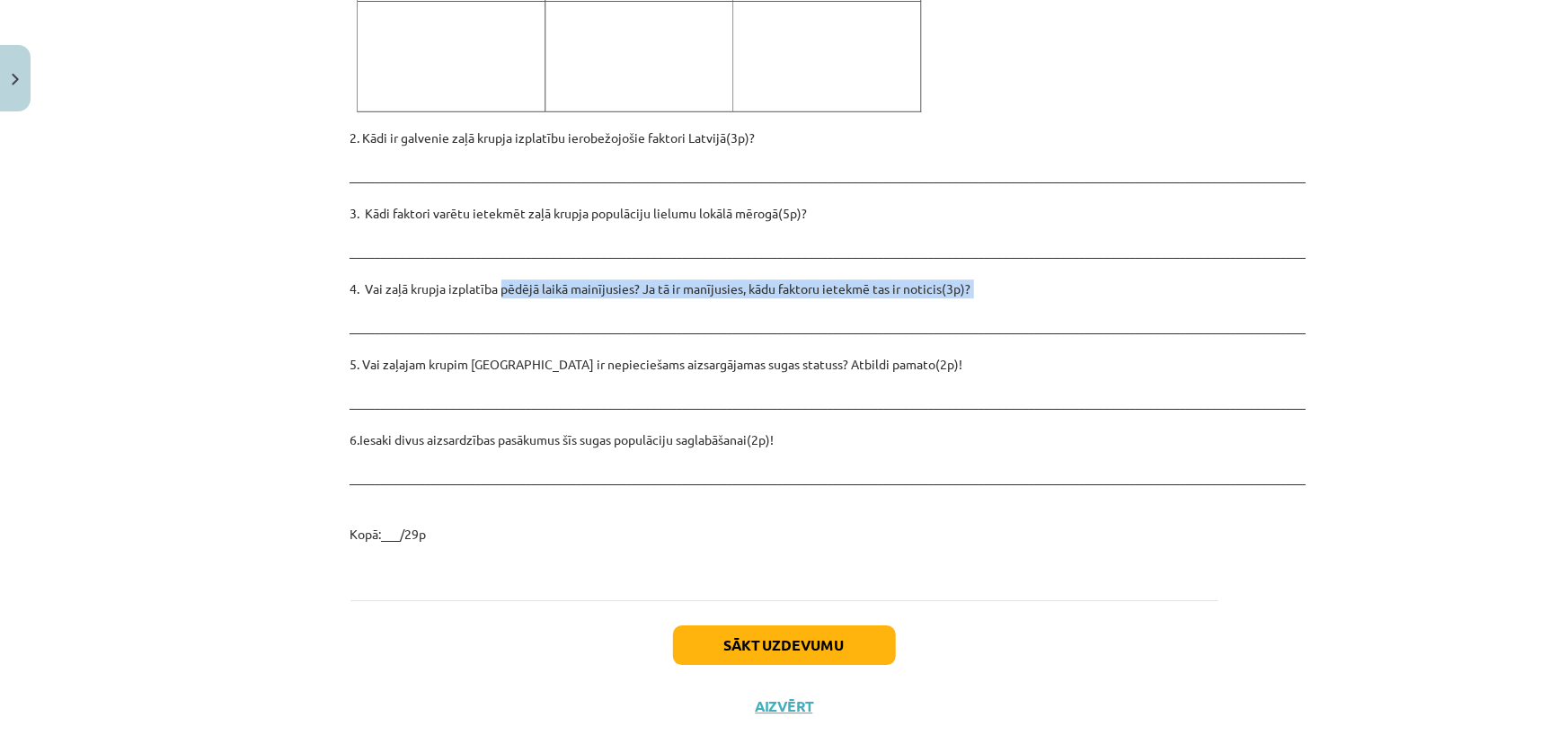
click at [490, 260] on p "2. Kādi ir galvenie zaļā krupja izplatību ierobežojošie faktori Latvijā(3p)? __…" at bounding box center [784, 335] width 868 height 415
click at [489, 260] on p "2. Kādi ir galvenie zaļā krupja izplatību ierobežojošie faktori Latvijā(3p)? __…" at bounding box center [784, 335] width 868 height 415
click at [235, 290] on div "Mācību tēma: Bioloģijas i - 11. klases 1. ieskaites mācību materiāls - laborato…" at bounding box center [784, 372] width 1568 height 744
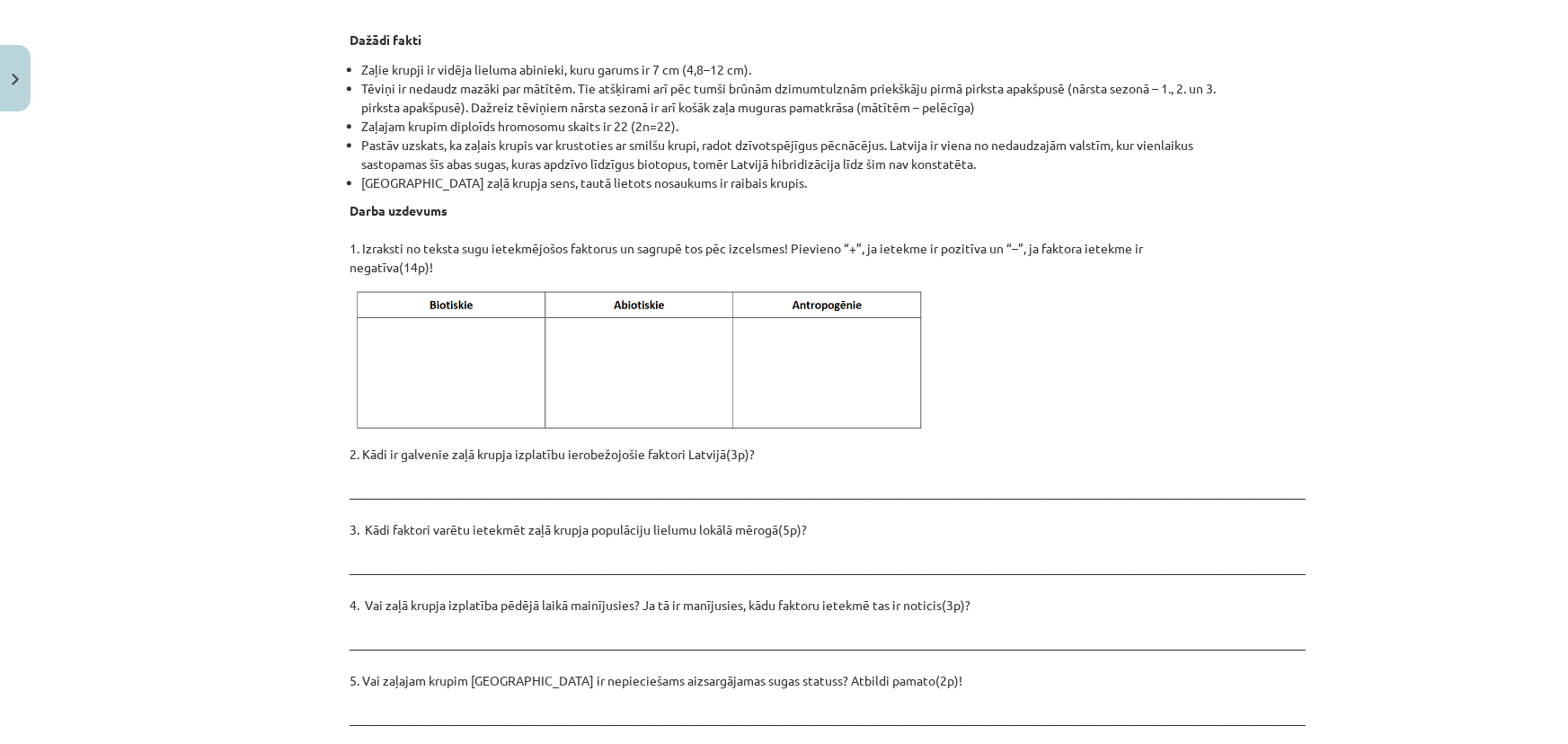
scroll to position [2143, 0]
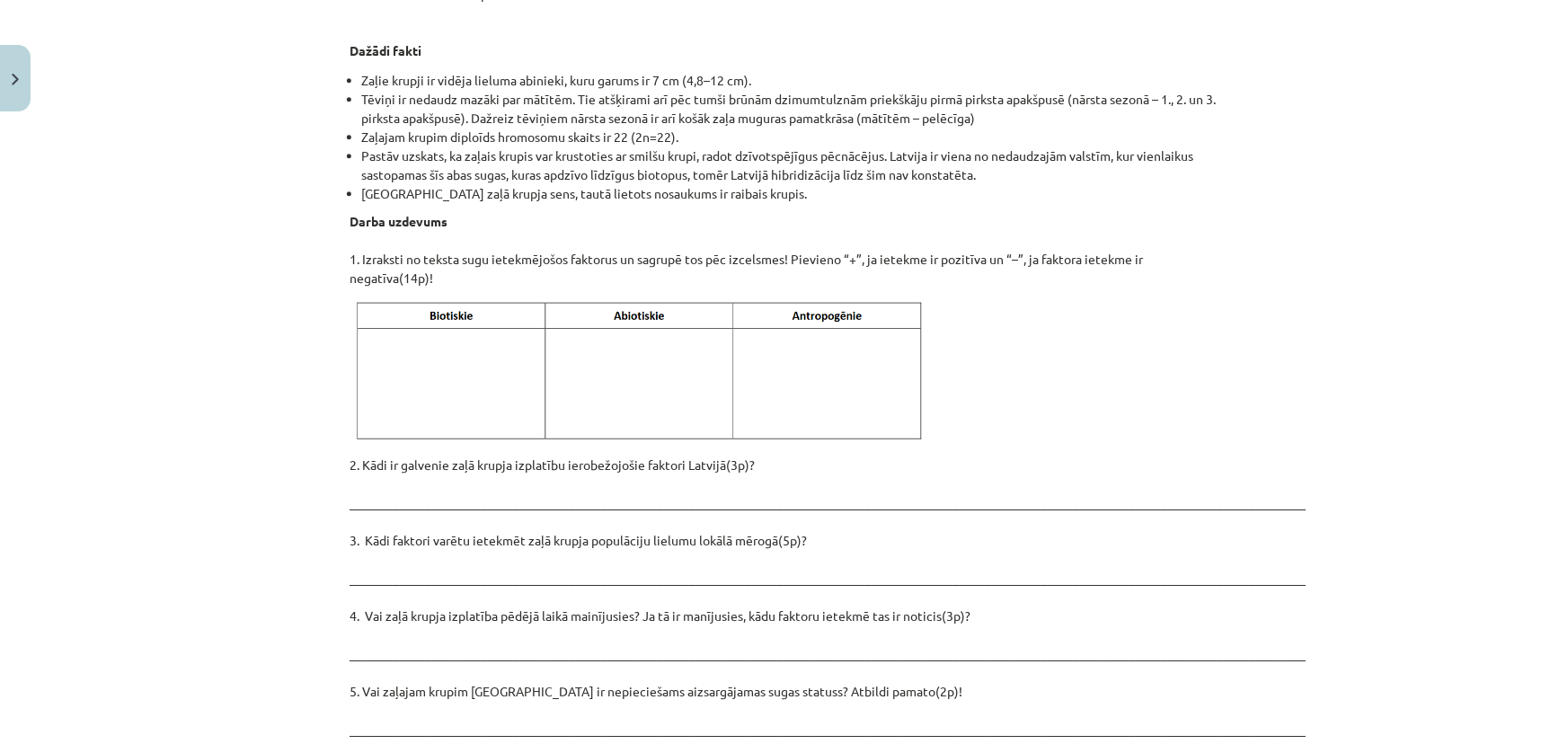
click at [402, 350] on img at bounding box center [642, 372] width 584 height 146
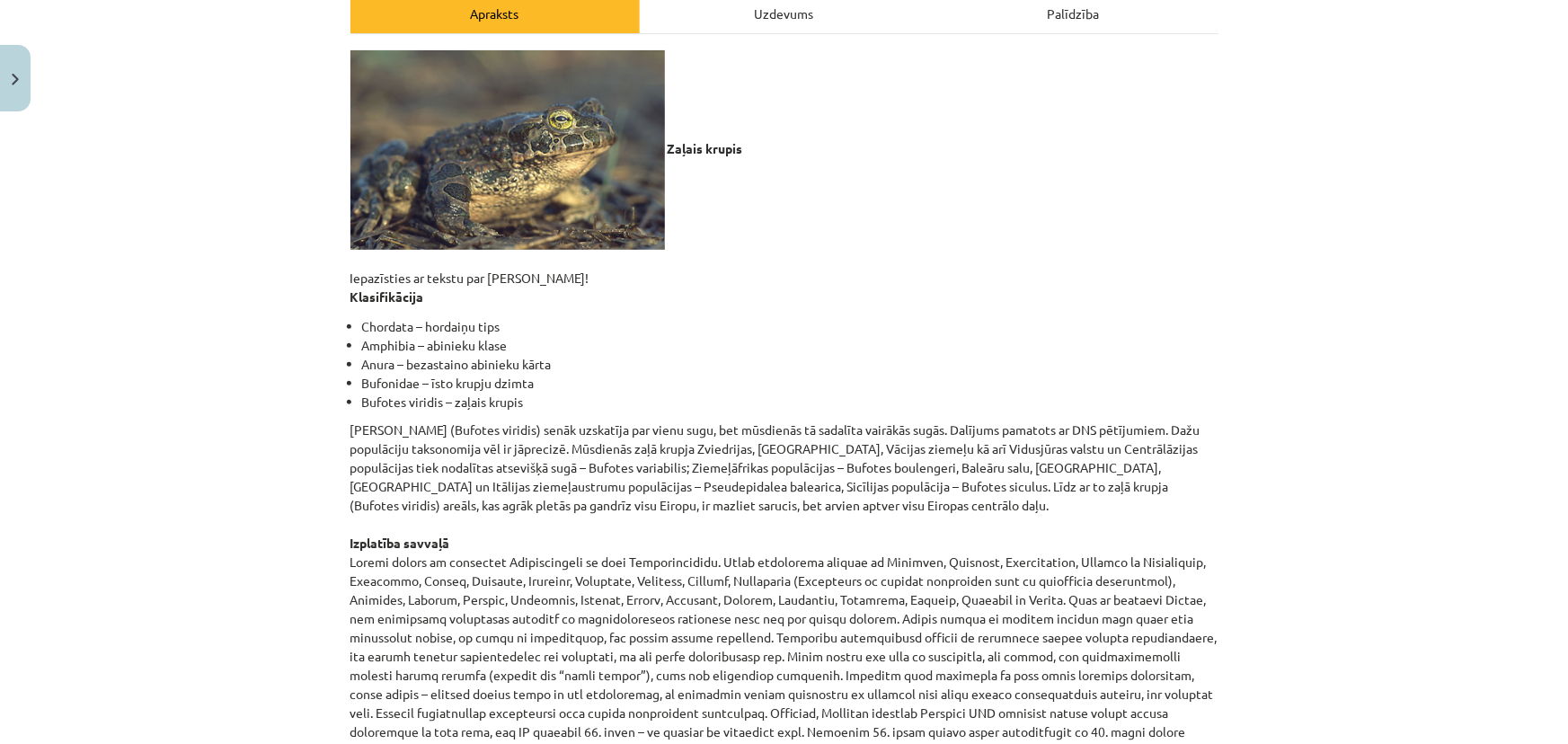
scroll to position [181, 0]
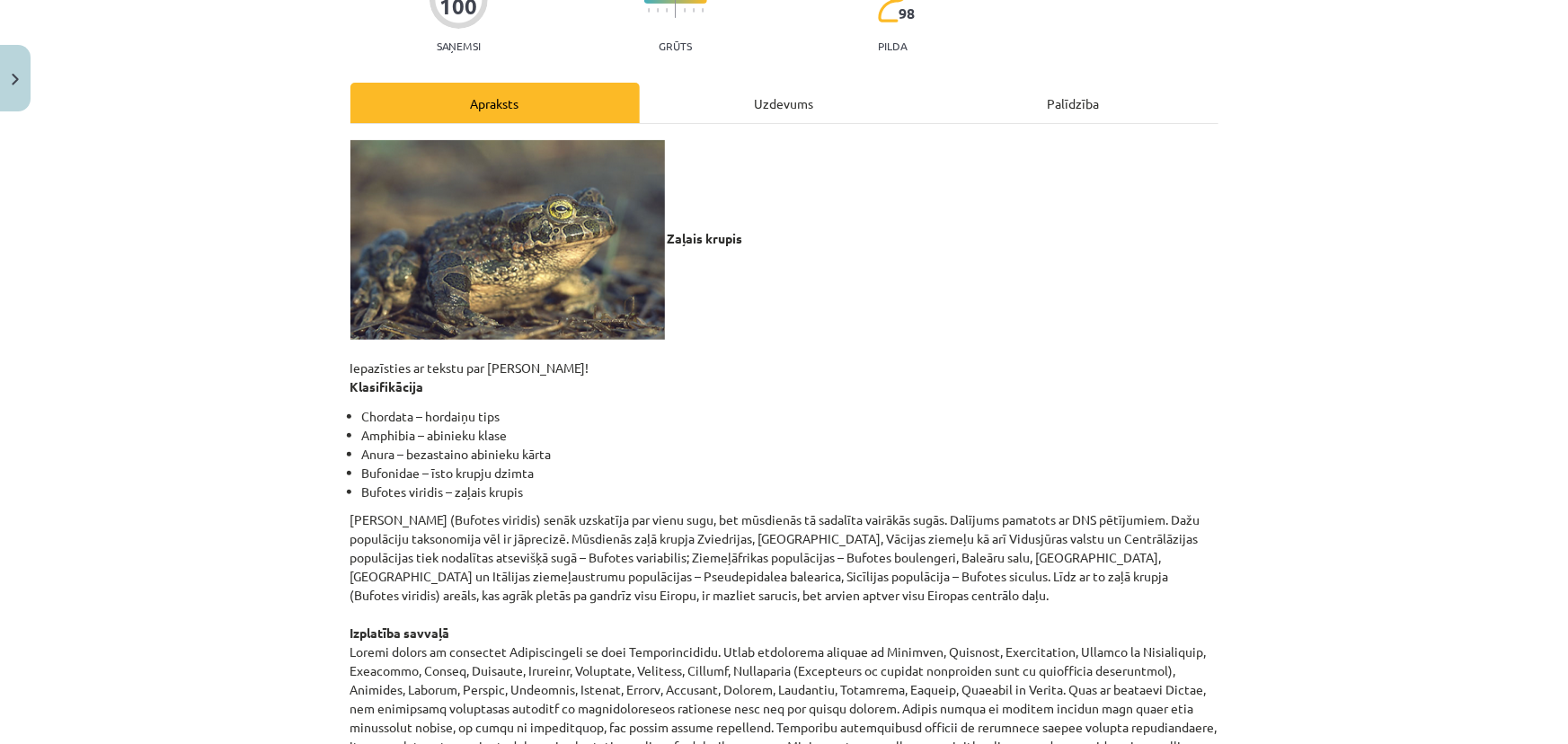
drag, startPoint x: 98, startPoint y: 440, endPoint x: 114, endPoint y: 440, distance: 16.0
